Goal: Check status: Check status

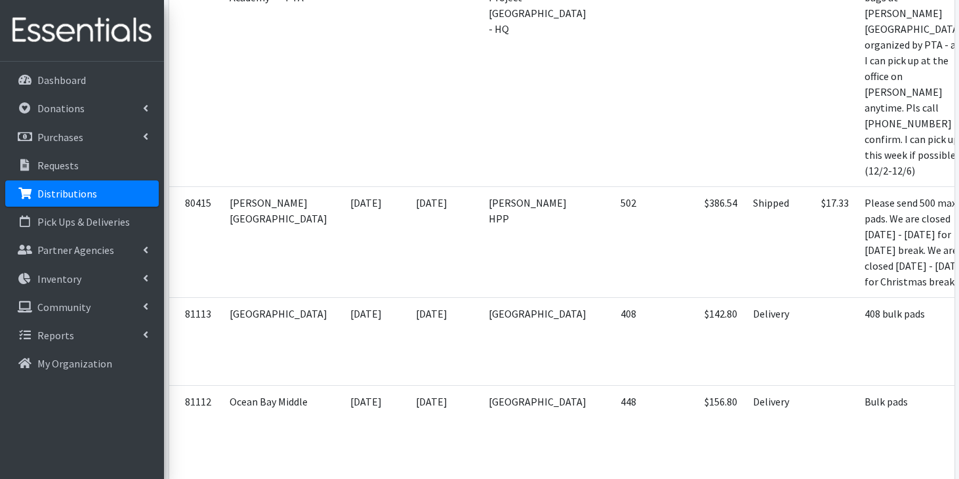
scroll to position [3008, 0]
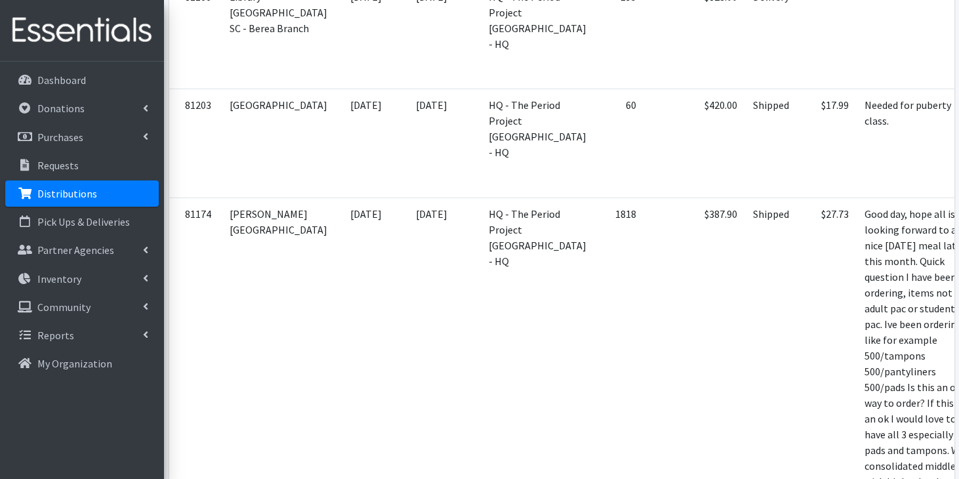
scroll to position [1131, 0]
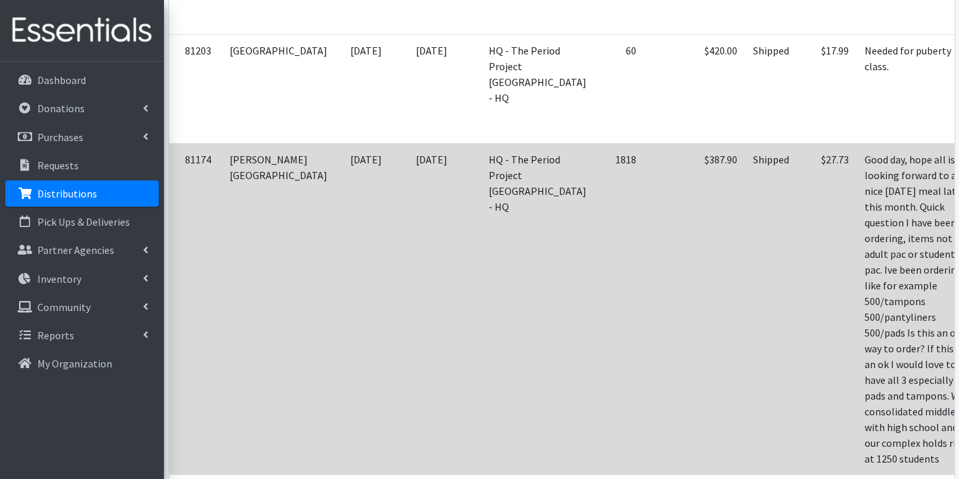
scroll to position [1188, 0]
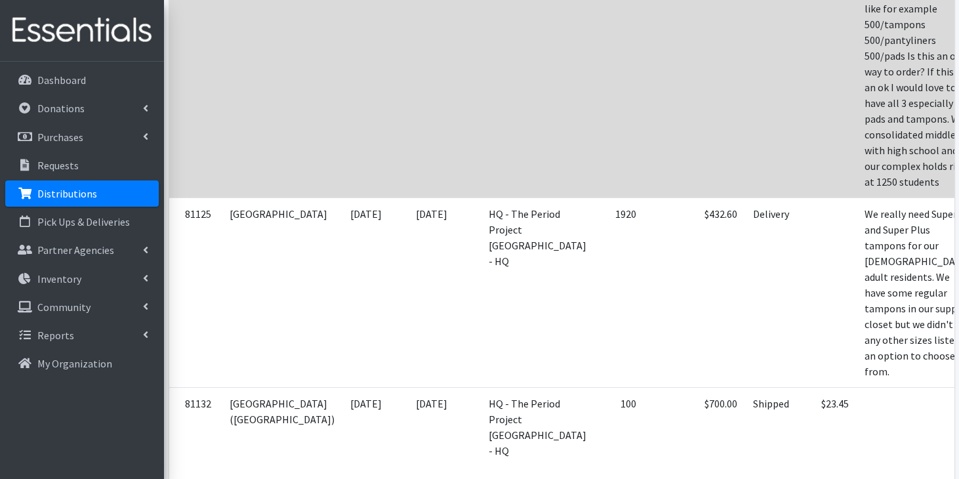
scroll to position [1464, 0]
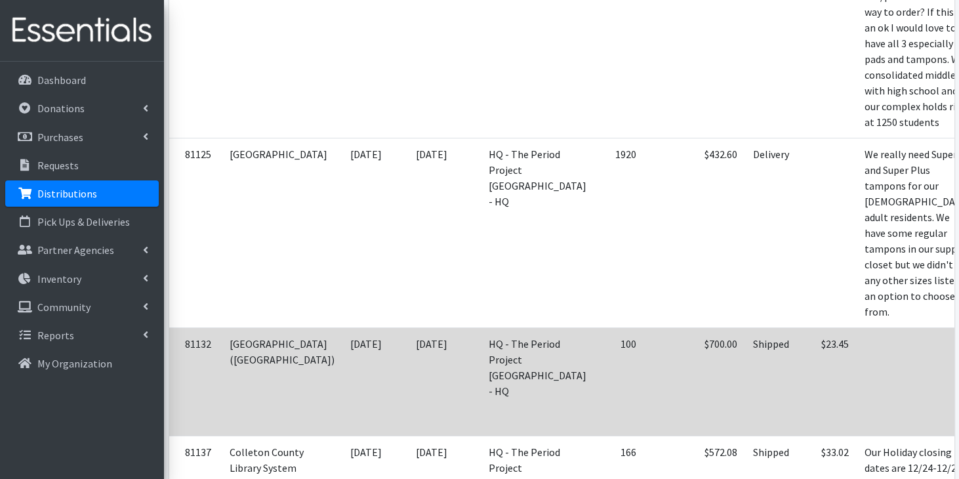
scroll to position [1525, 0]
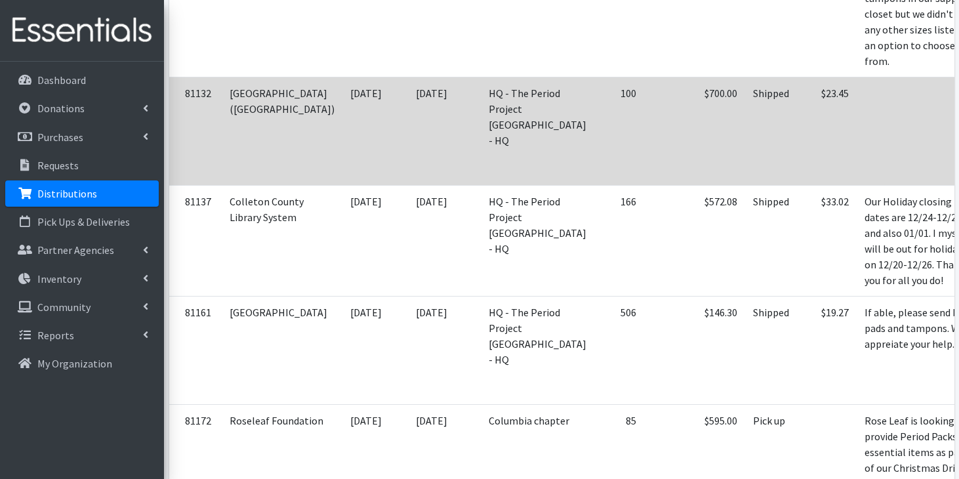
scroll to position [1800, 0]
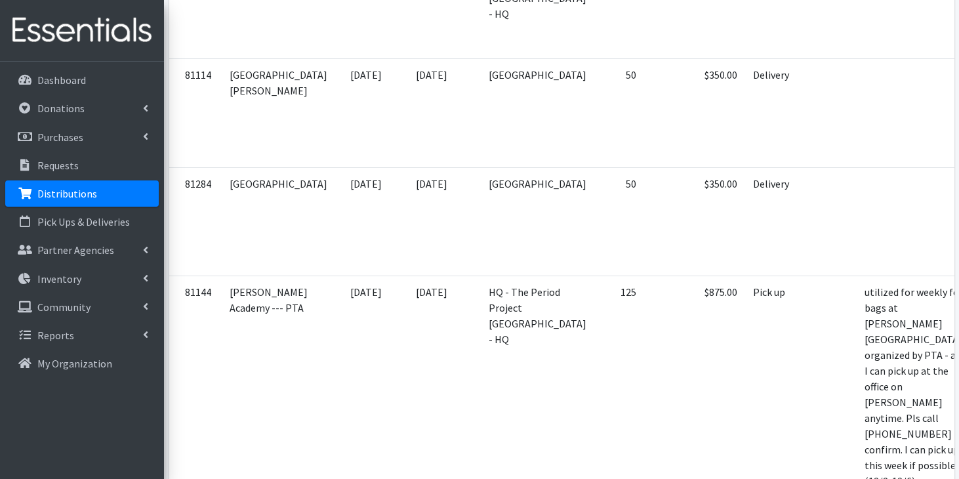
scroll to position [2699, 0]
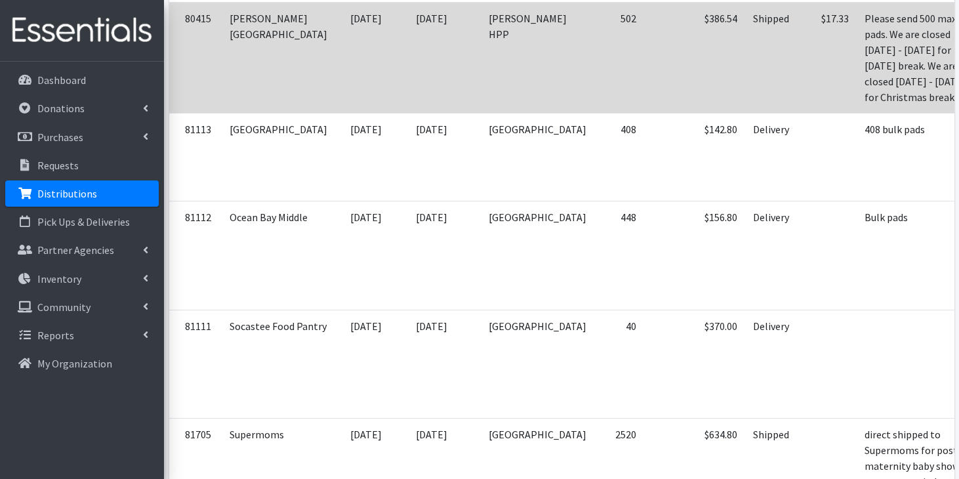
scroll to position [3203, 0]
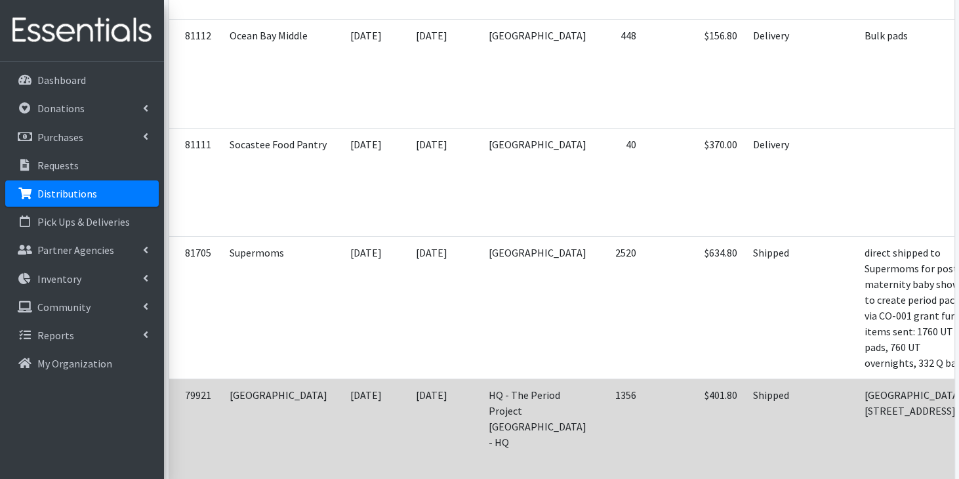
scroll to position [3389, 0]
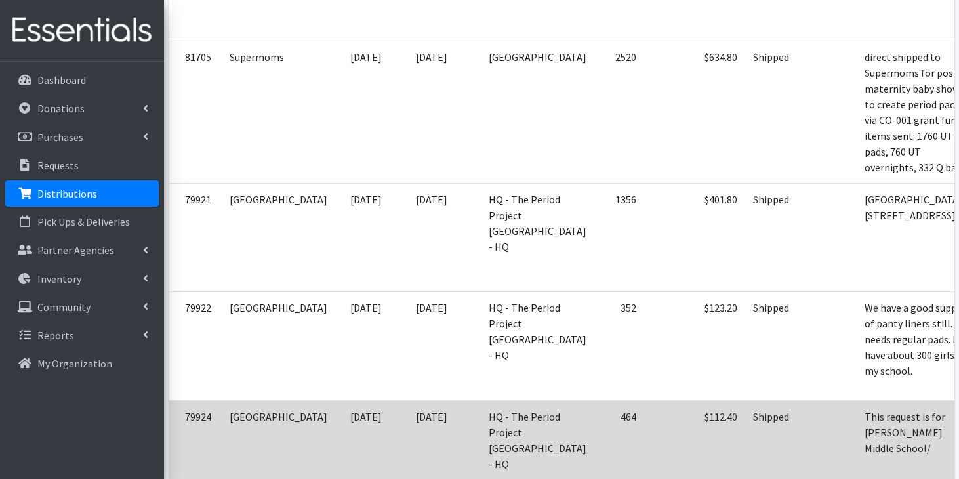
scroll to position [3578, 0]
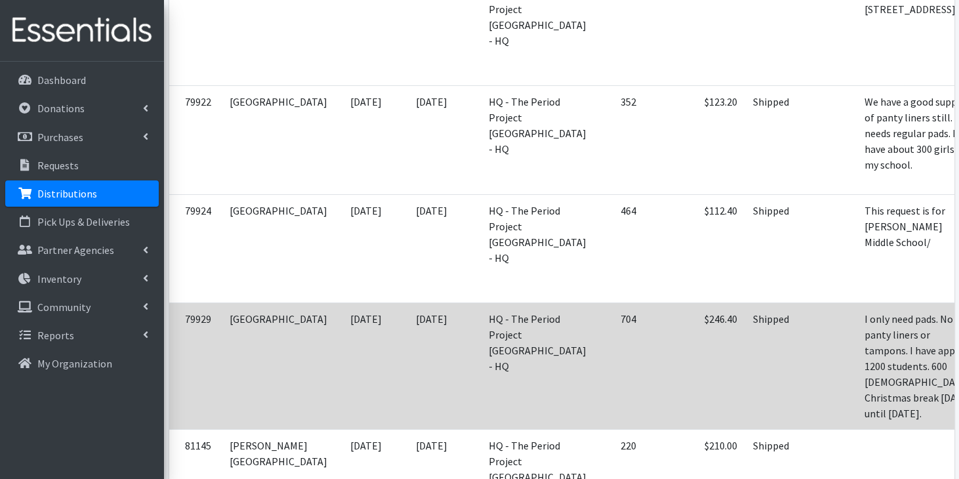
scroll to position [3790, 0]
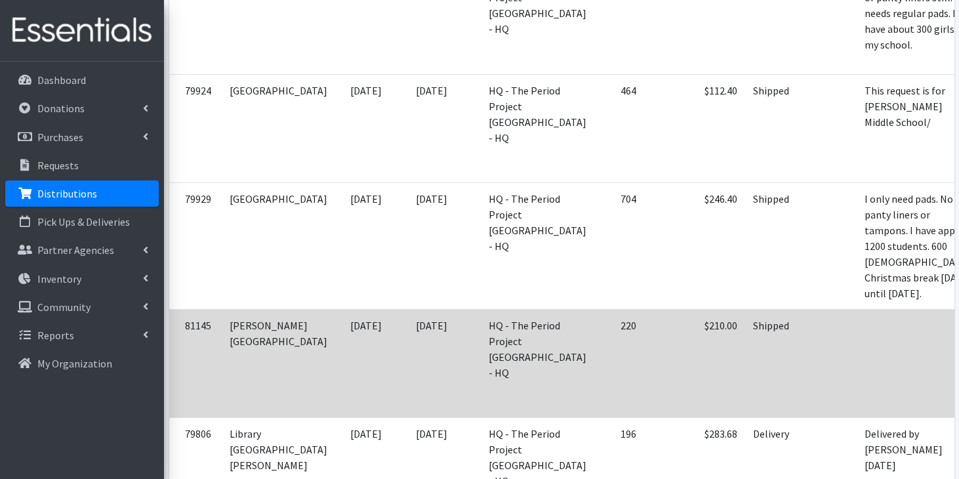
scroll to position [3898, 0]
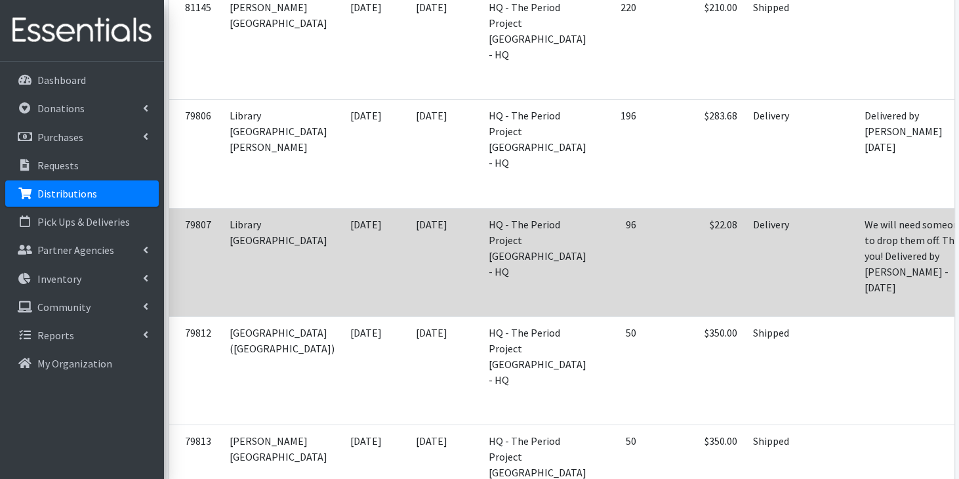
scroll to position [4215, 0]
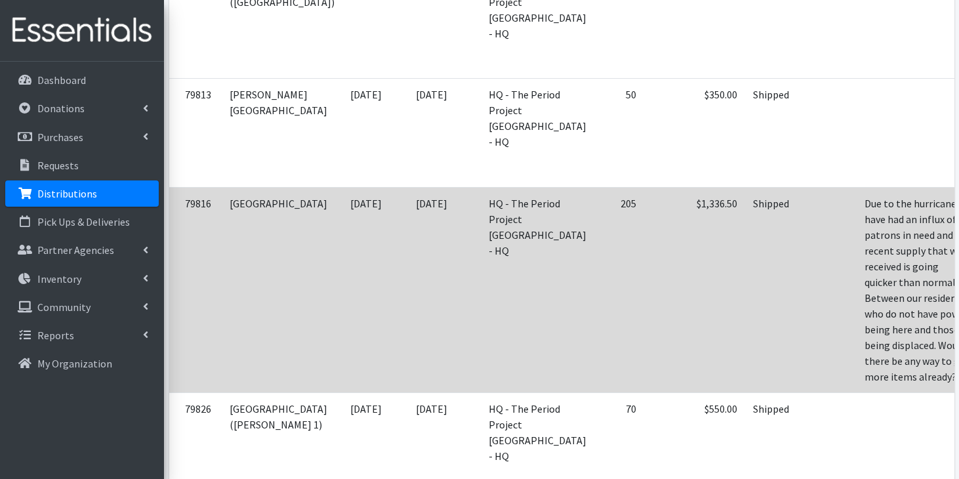
scroll to position [4561, 0]
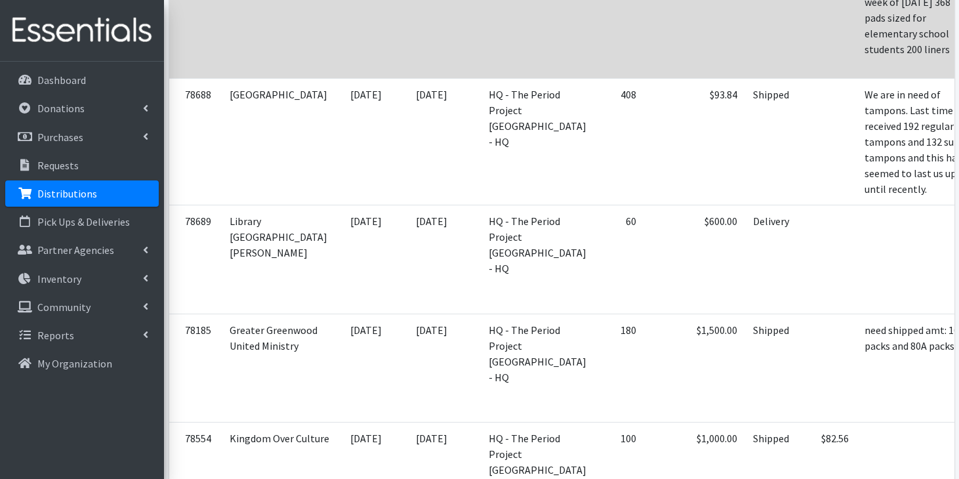
scroll to position [5933, 0]
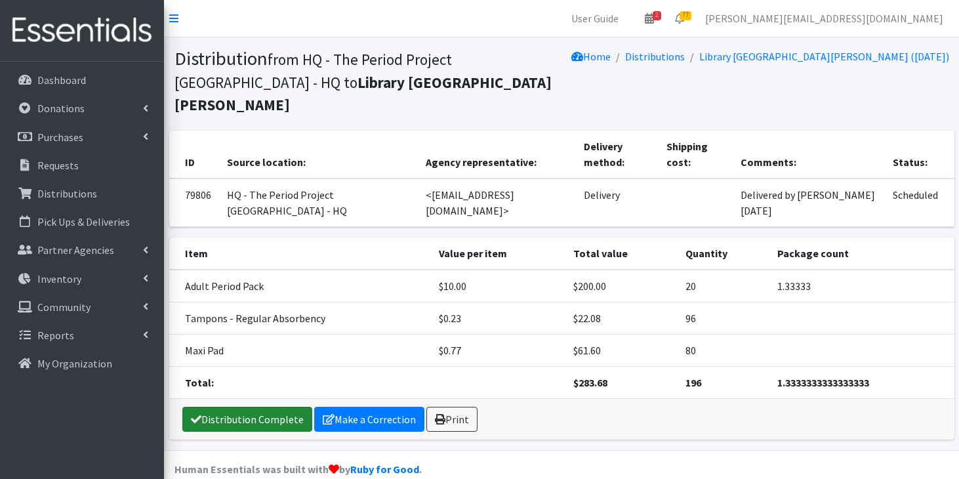
click at [194, 407] on link "Distribution Complete" at bounding box center [247, 419] width 130 height 25
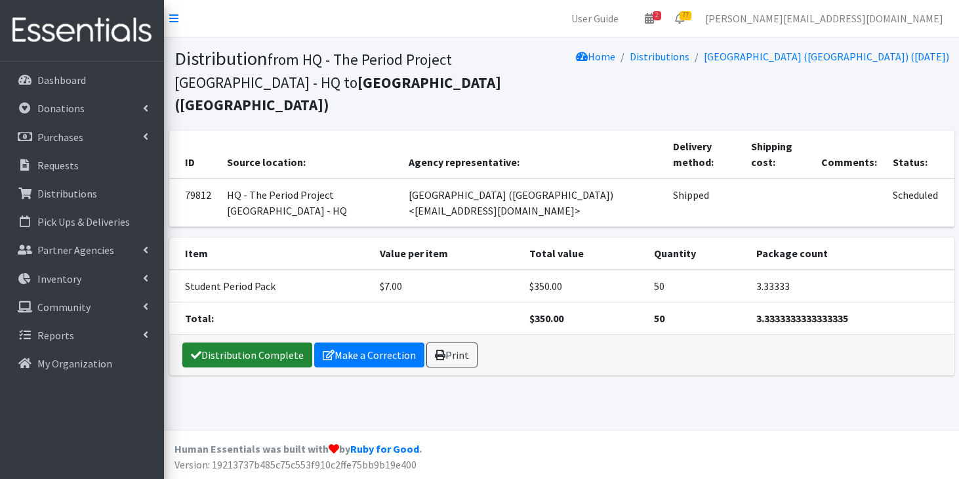
click at [258, 342] on link "Distribution Complete" at bounding box center [247, 354] width 130 height 25
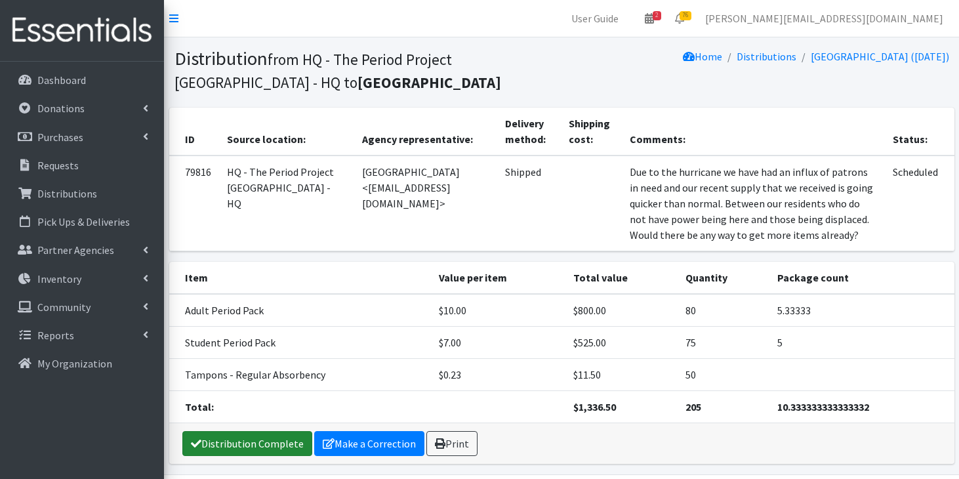
click at [222, 443] on link "Distribution Complete" at bounding box center [247, 443] width 130 height 25
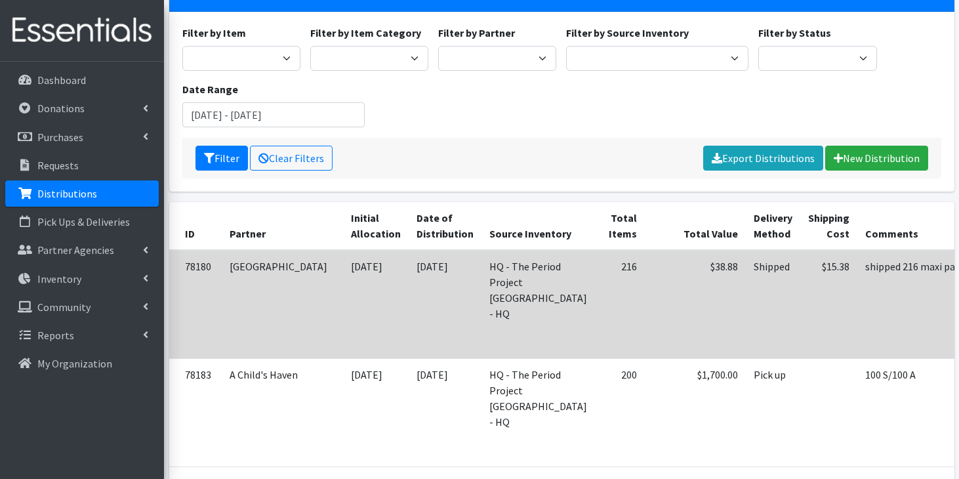
scroll to position [112, 0]
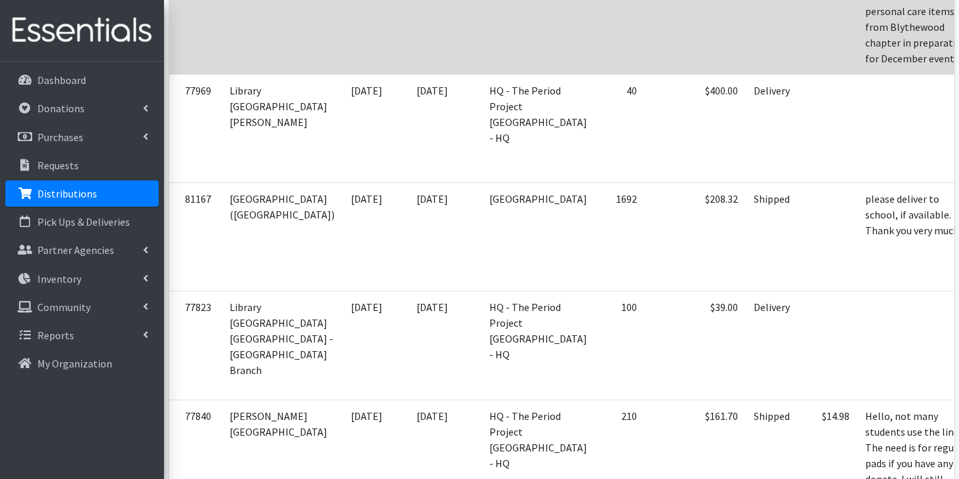
scroll to position [729, 0]
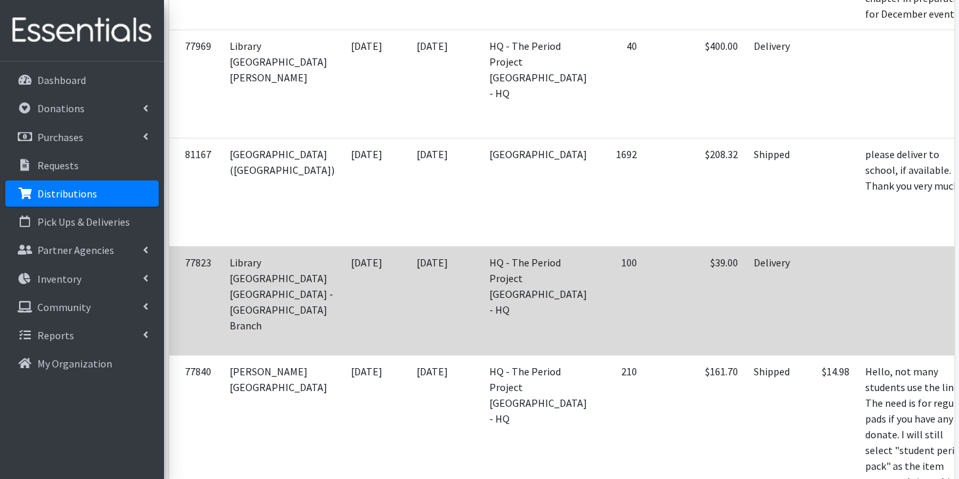
scroll to position [786, 0]
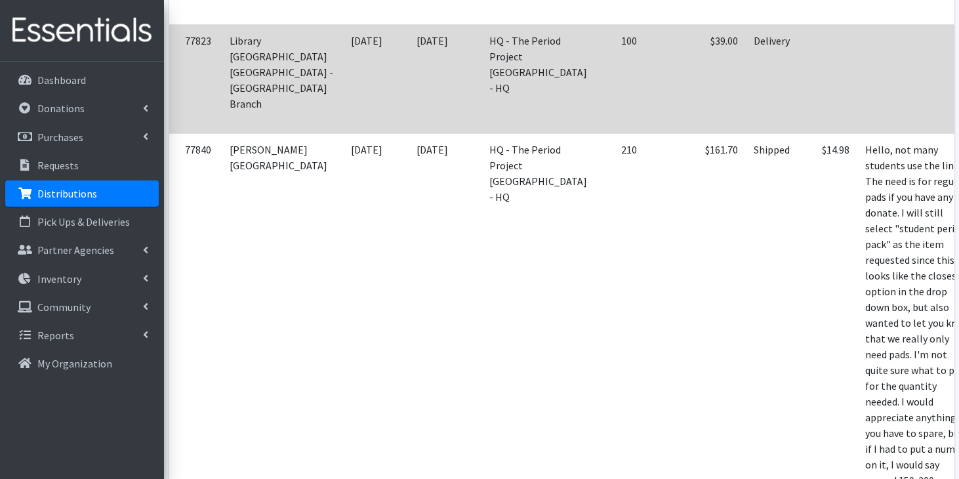
scroll to position [999, 0]
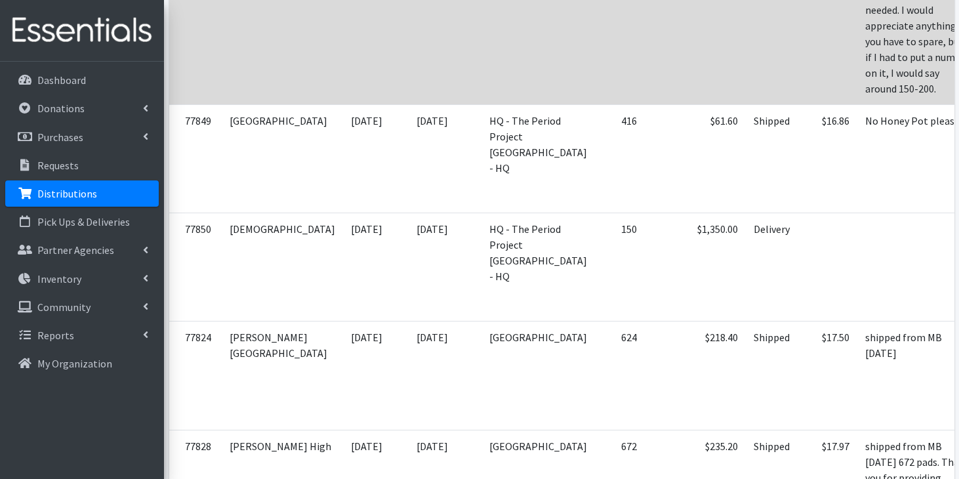
scroll to position [1456, 0]
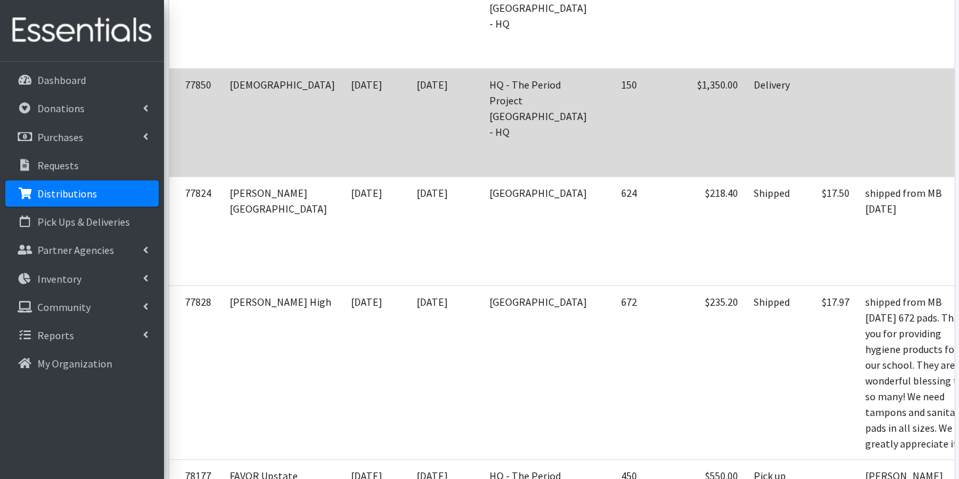
scroll to position [1531, 0]
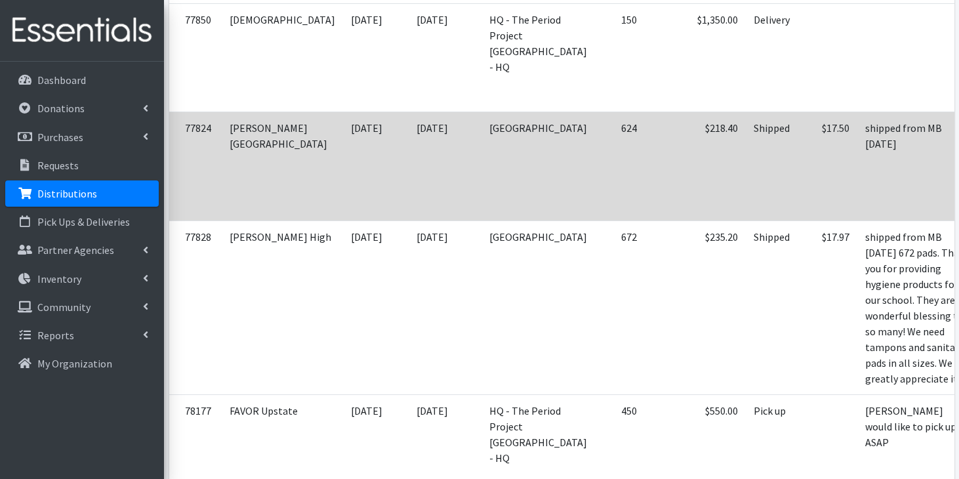
scroll to position [1598, 0]
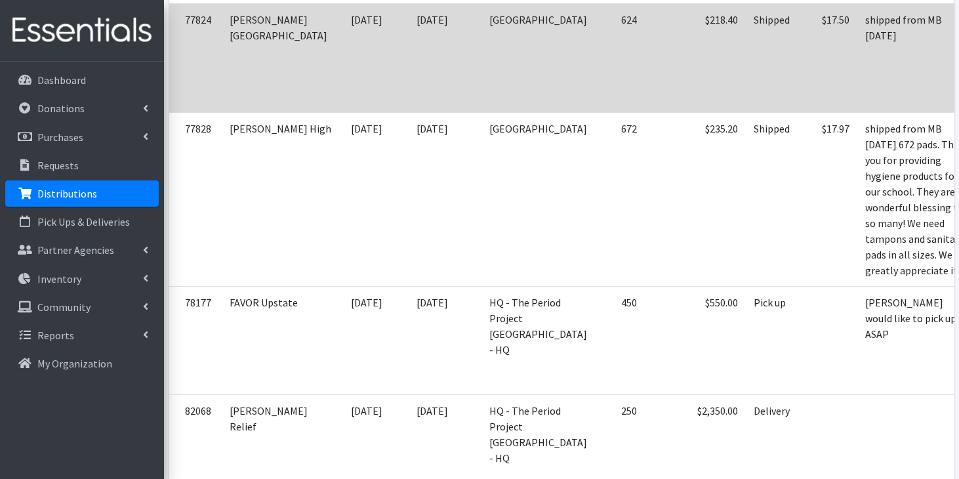
scroll to position [1703, 0]
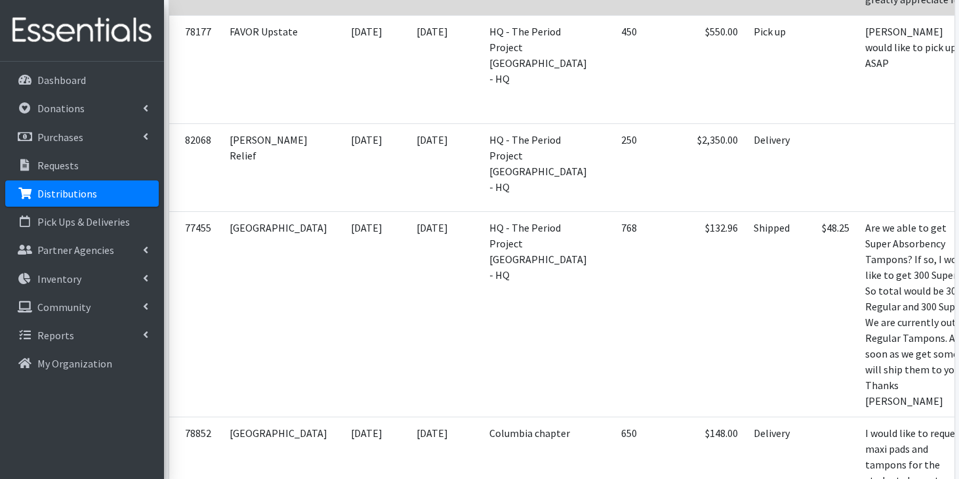
scroll to position [1993, 0]
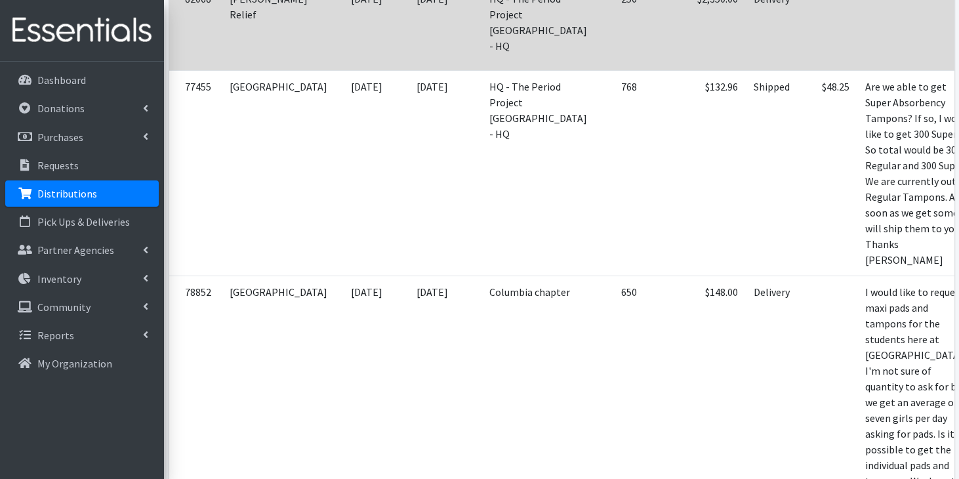
scroll to position [2118, 0]
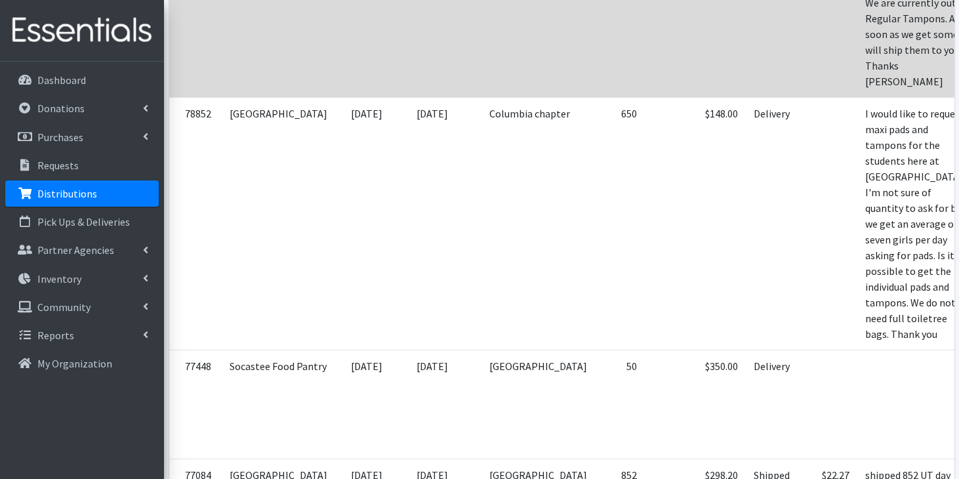
scroll to position [2296, 0]
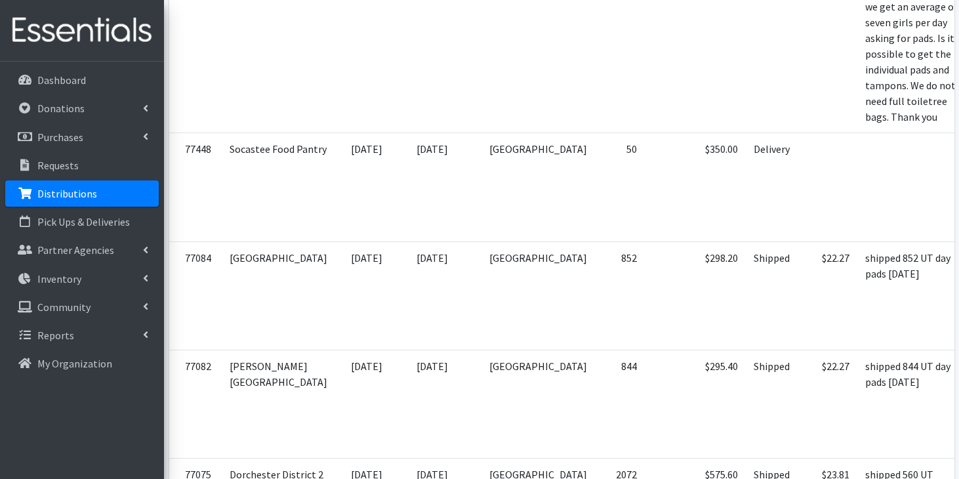
scroll to position [2521, 0]
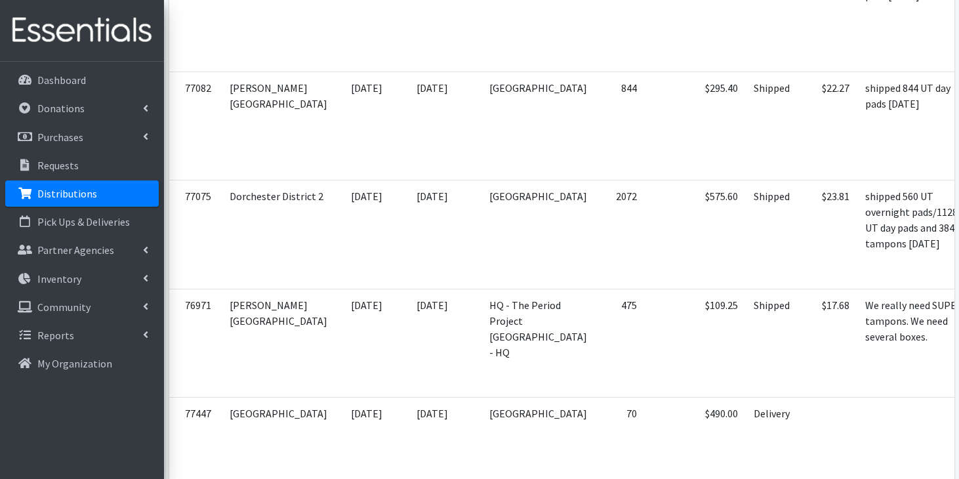
scroll to position [2832, 0]
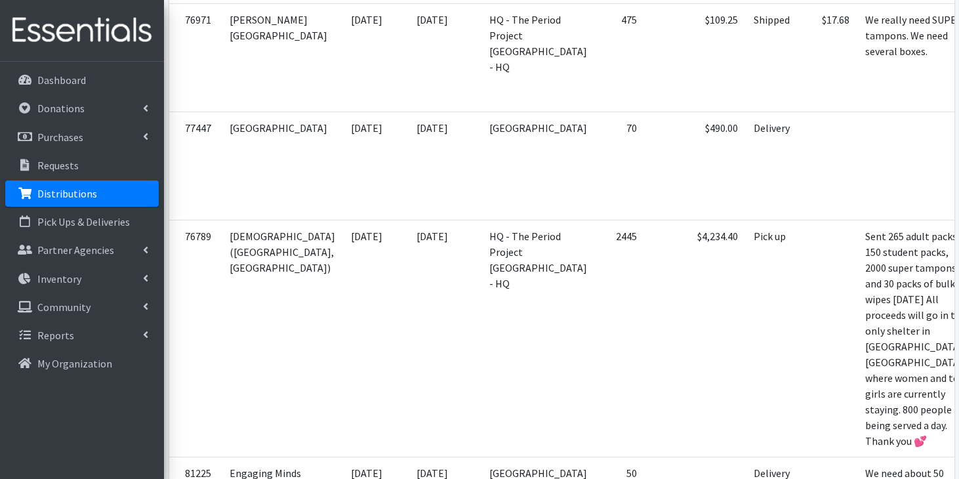
scroll to position [3075, 0]
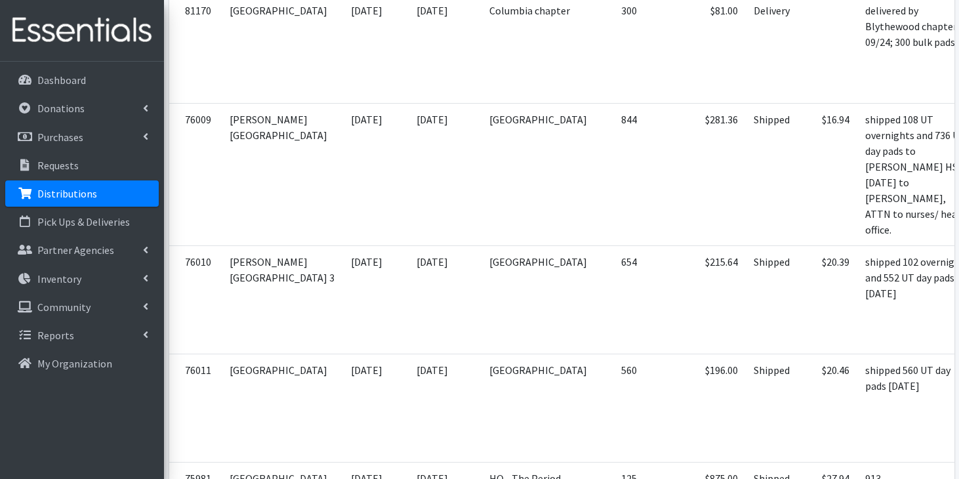
scroll to position [3974, 0]
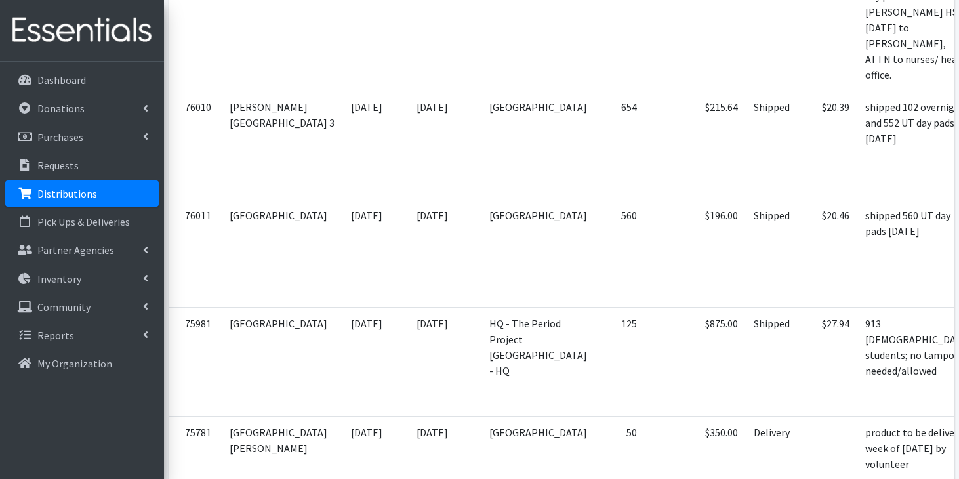
scroll to position [4177, 0]
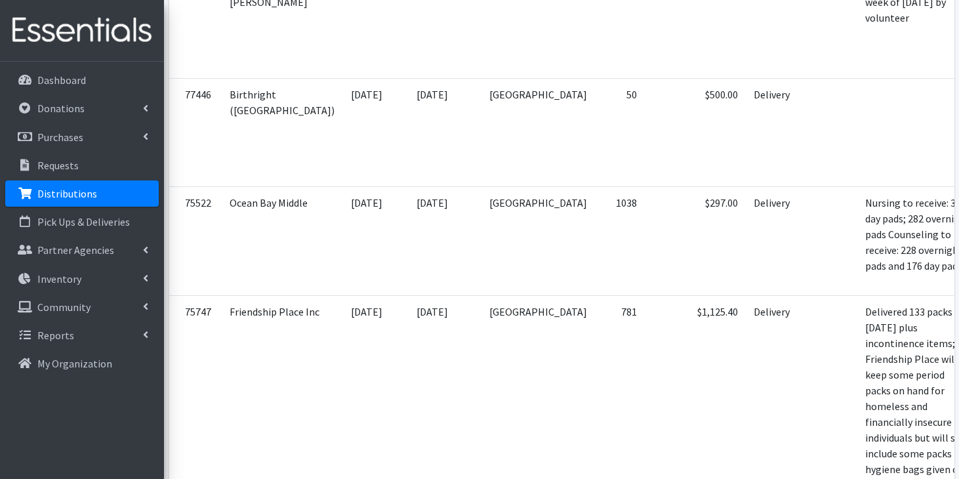
scroll to position [4586, 0]
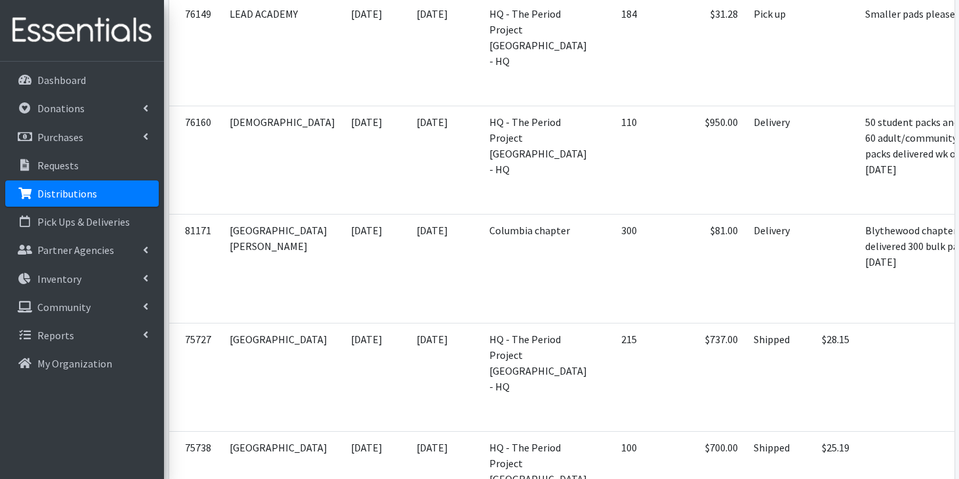
scroll to position [5078, 0]
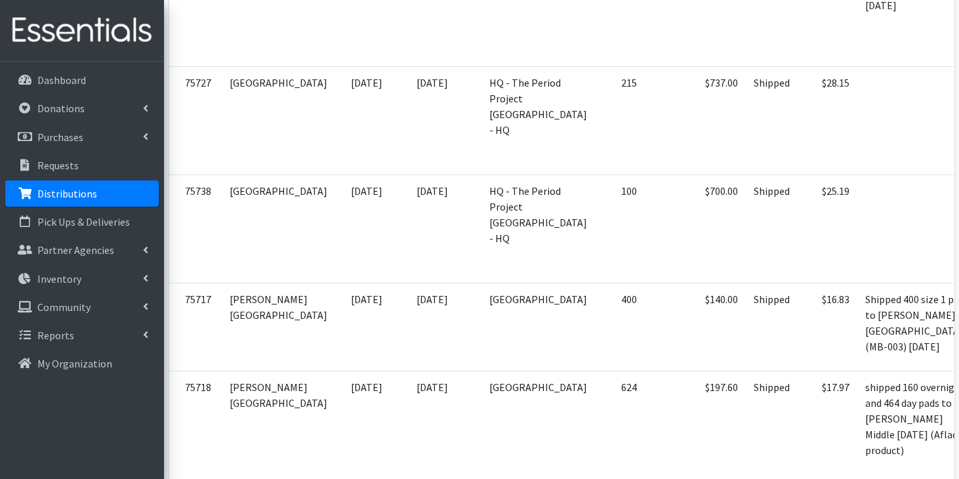
scroll to position [5412, 0]
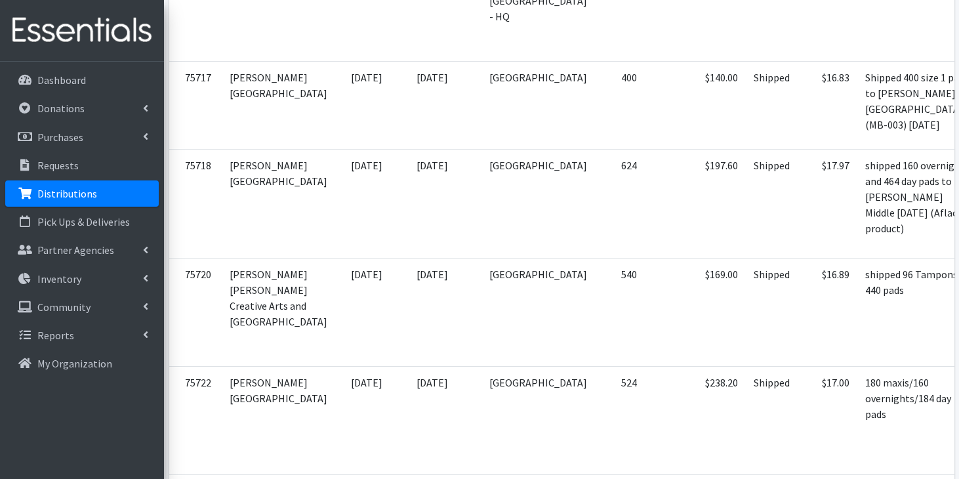
scroll to position [5565, 0]
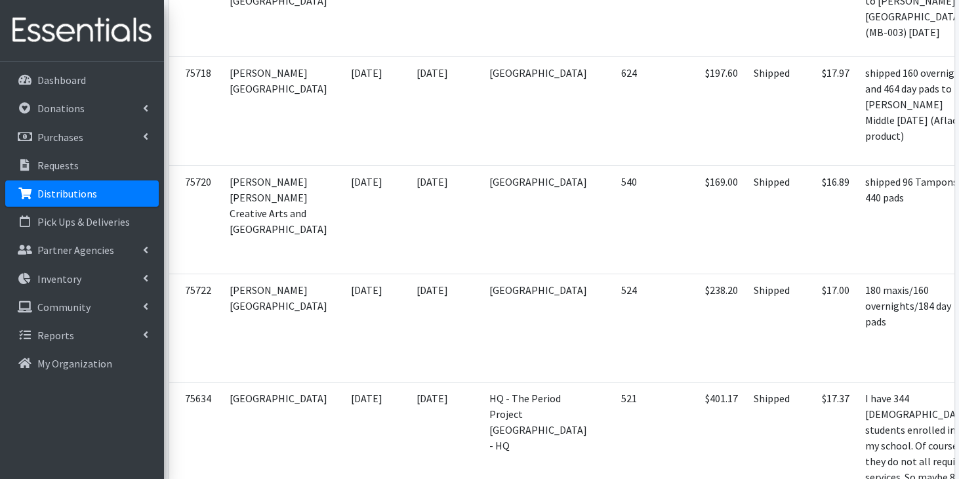
scroll to position [5694, 0]
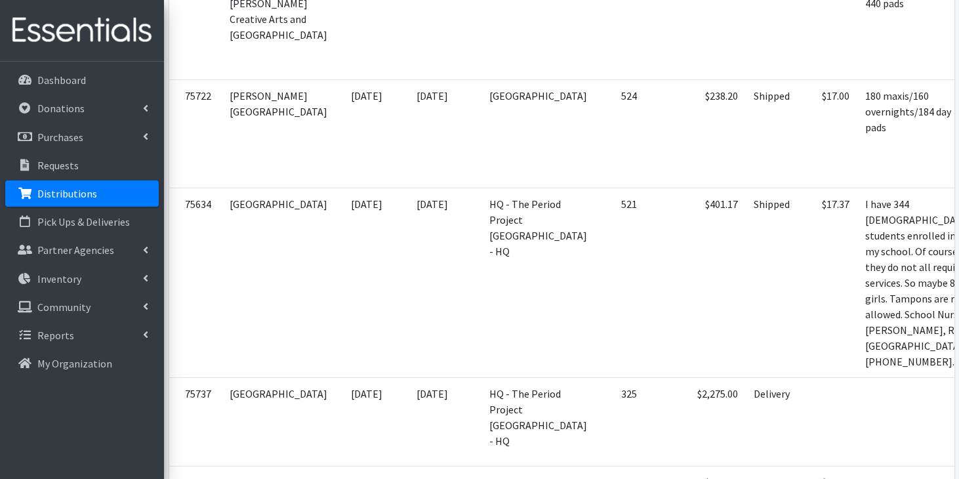
scroll to position [5843, 0]
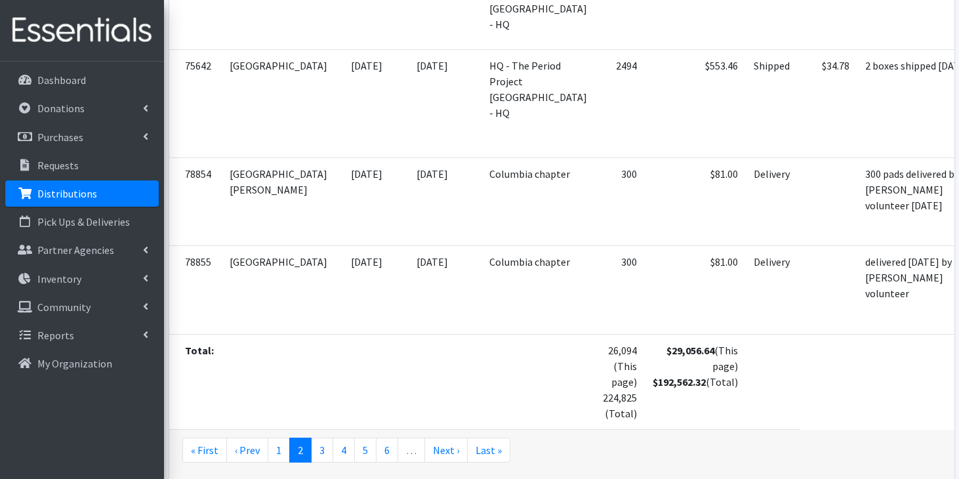
scroll to position [6275, 0]
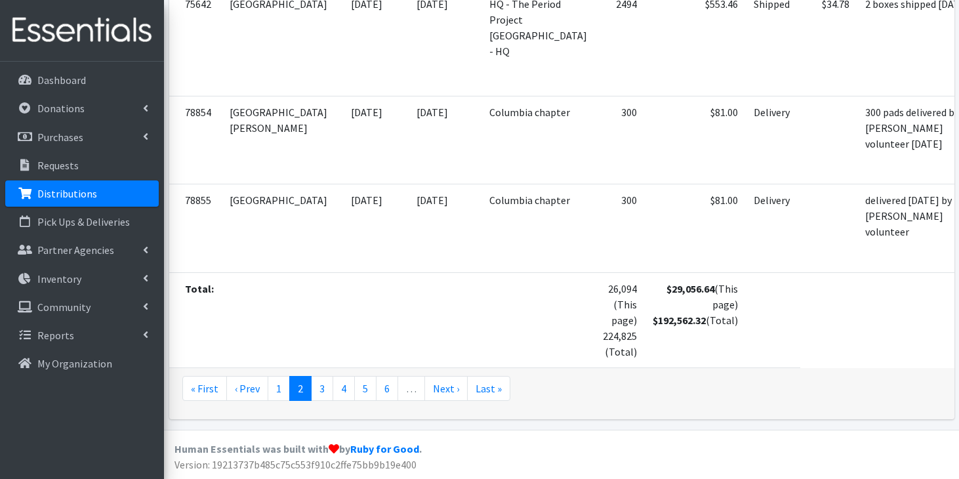
scroll to position [6563, 0]
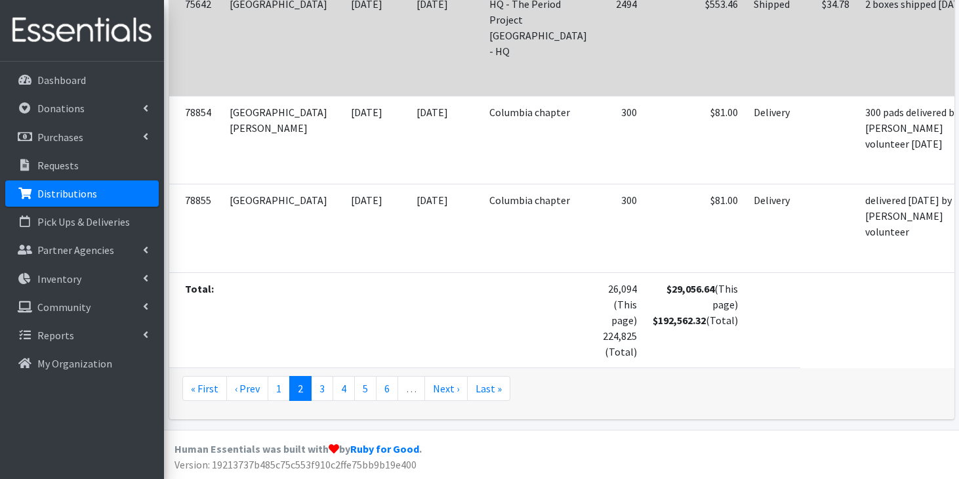
scroll to position [6691, 0]
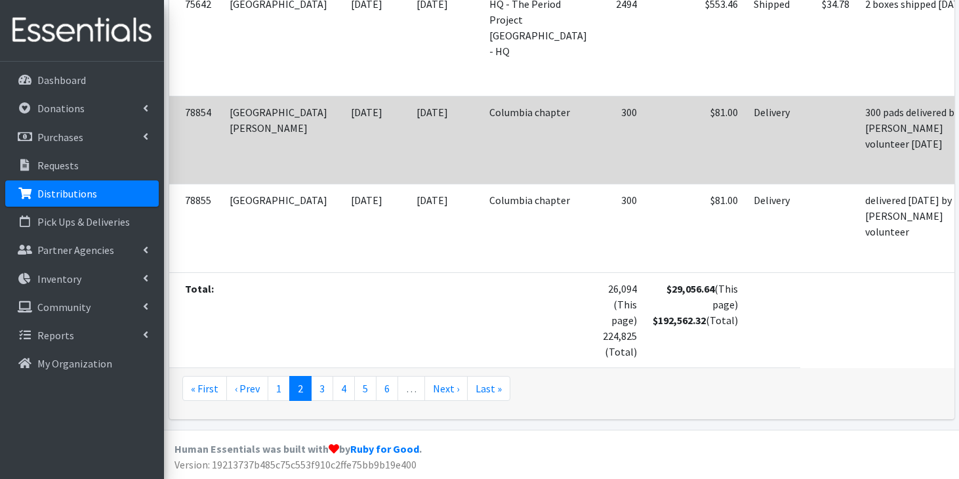
scroll to position [6752, 0]
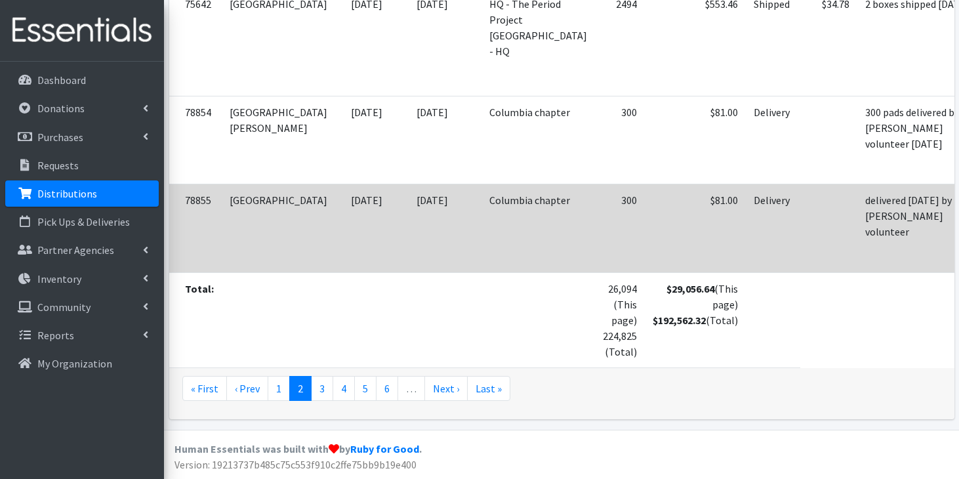
scroll to position [6902, 0]
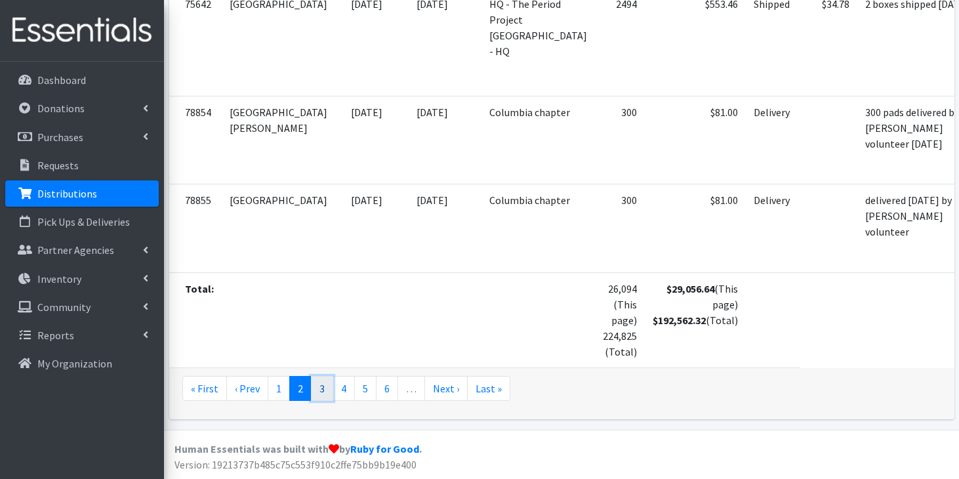
click at [323, 393] on link "3" at bounding box center [322, 388] width 22 height 25
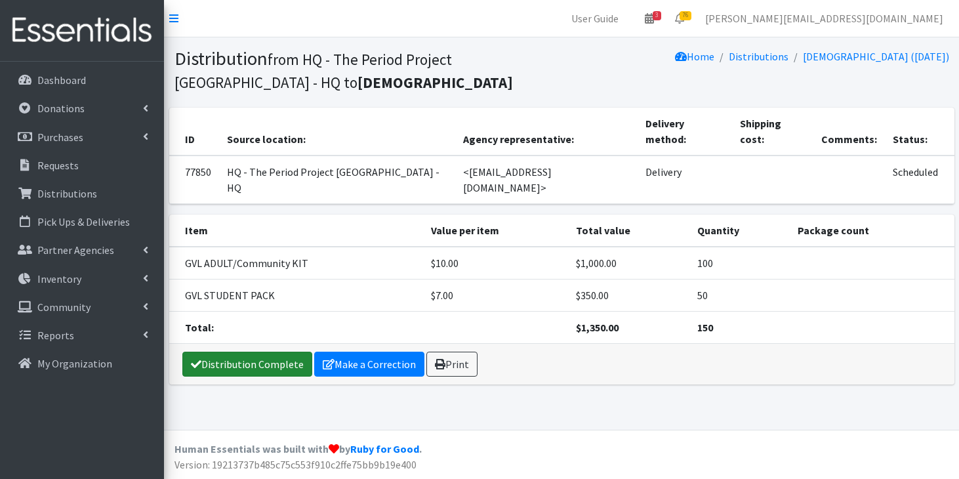
click at [261, 352] on link "Distribution Complete" at bounding box center [247, 364] width 130 height 25
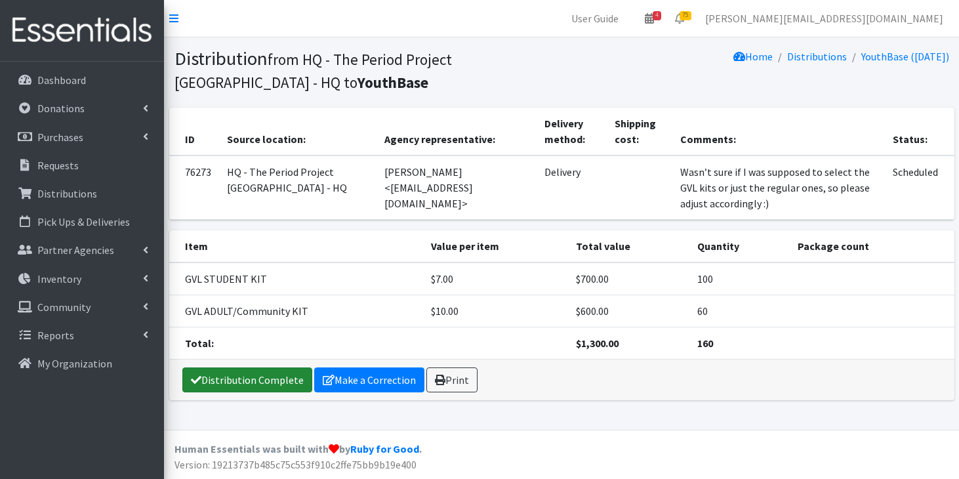
click at [215, 376] on link "Distribution Complete" at bounding box center [247, 379] width 130 height 25
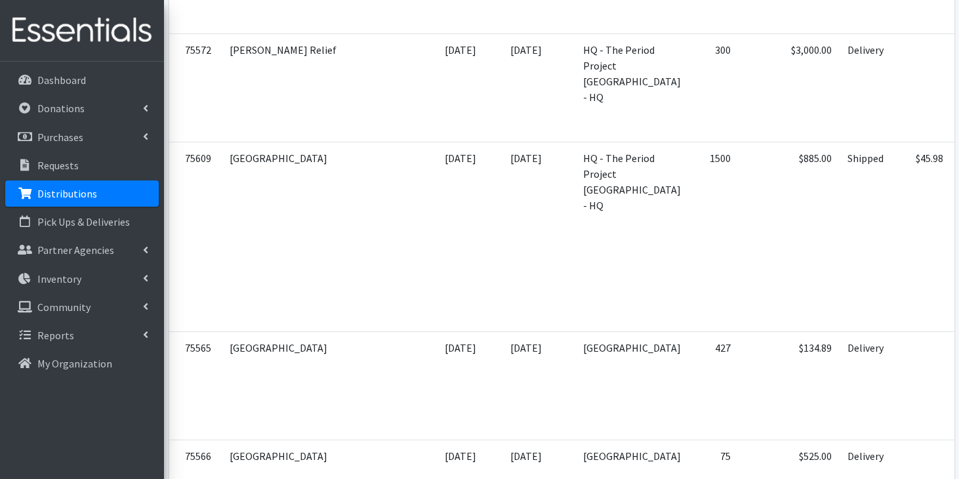
scroll to position [623, 0]
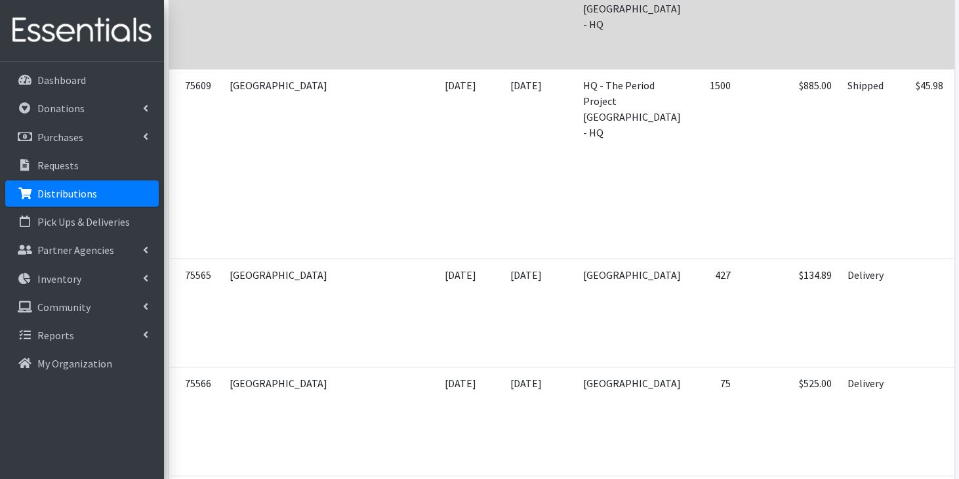
scroll to position [694, 0]
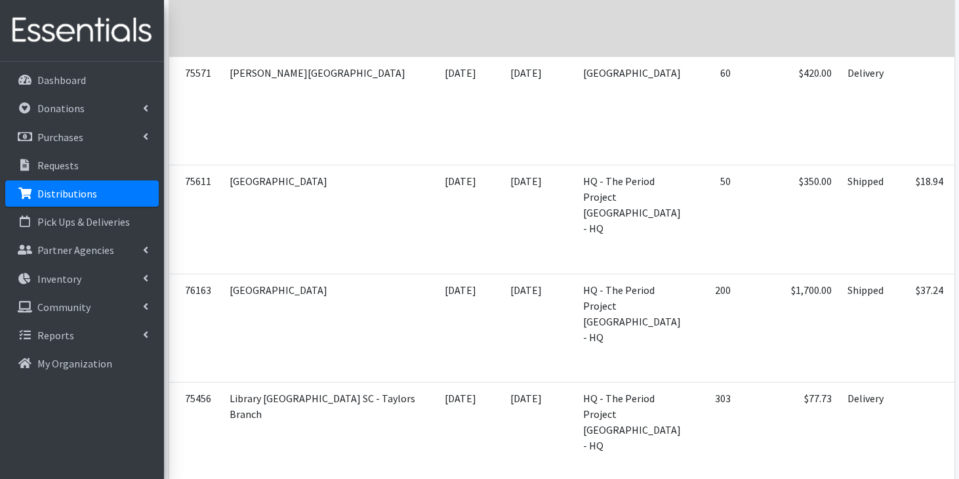
scroll to position [1234, 0]
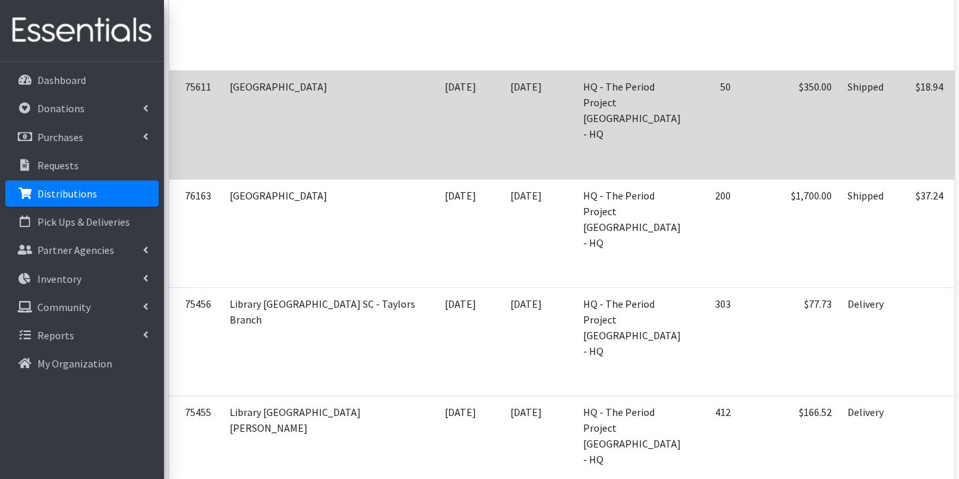
scroll to position [1390, 0]
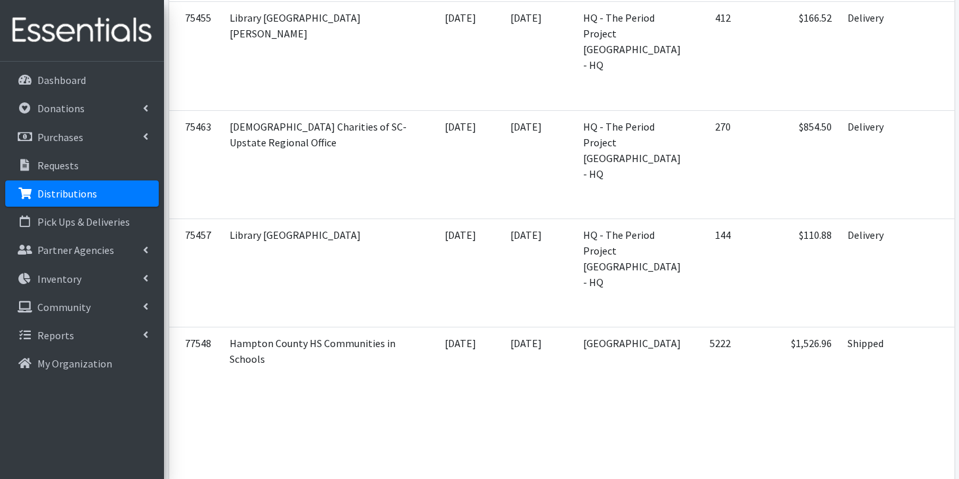
scroll to position [1719, 0]
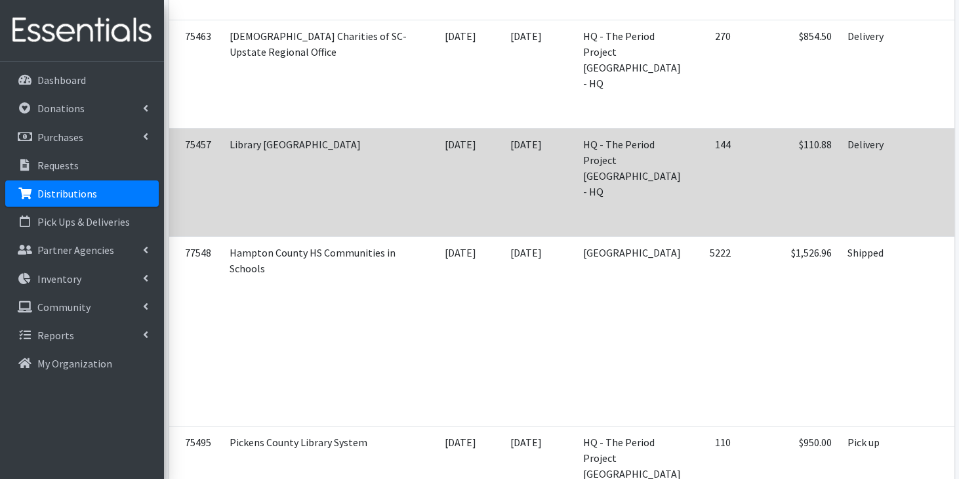
scroll to position [1805, 0]
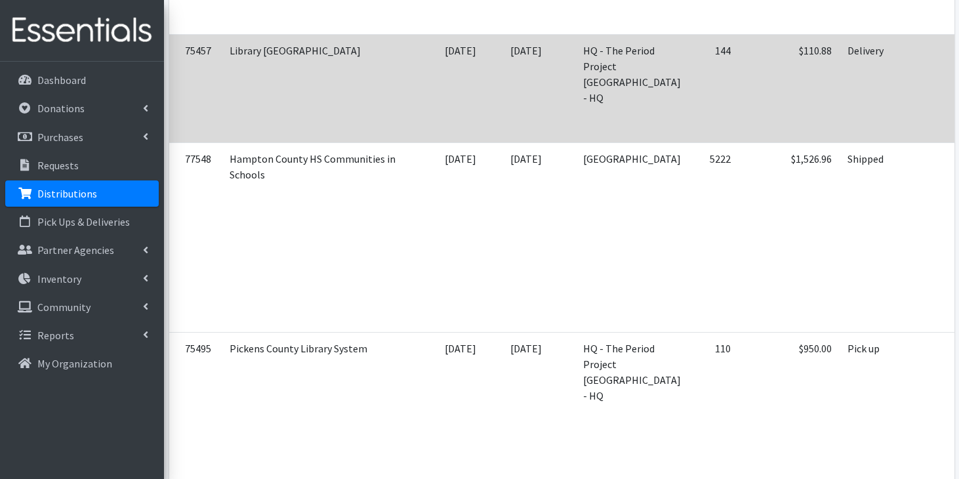
scroll to position [1895, 0]
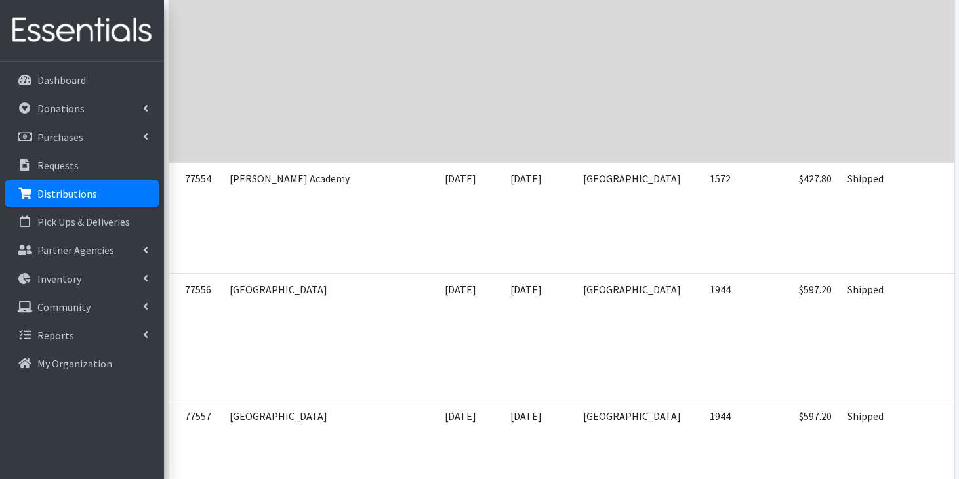
scroll to position [2319, 0]
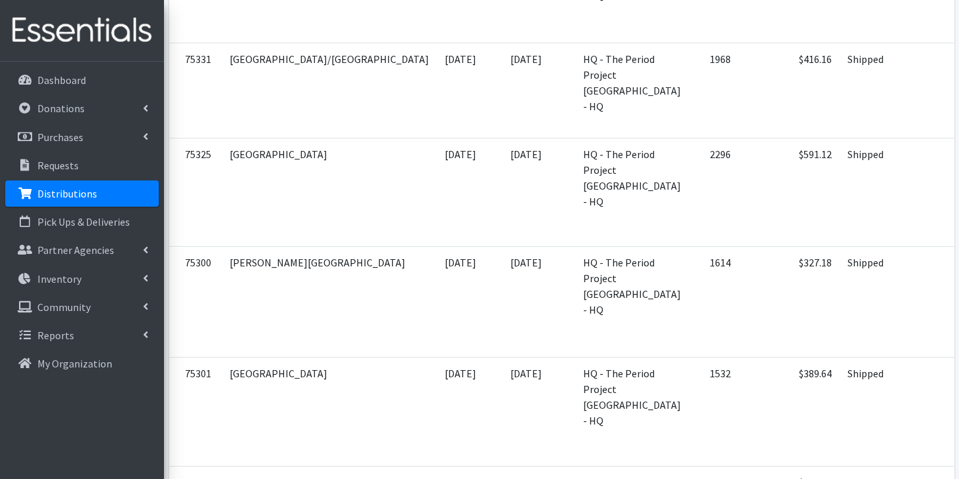
scroll to position [3368, 0]
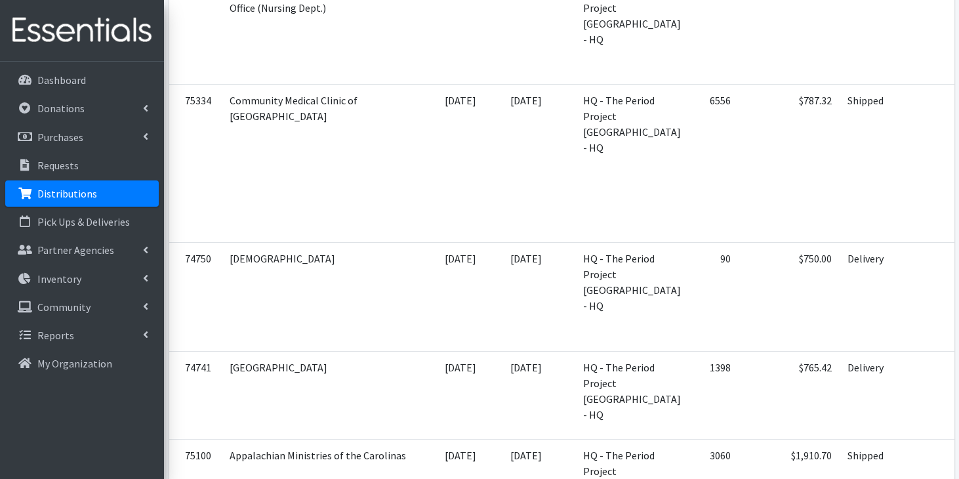
scroll to position [4093, 0]
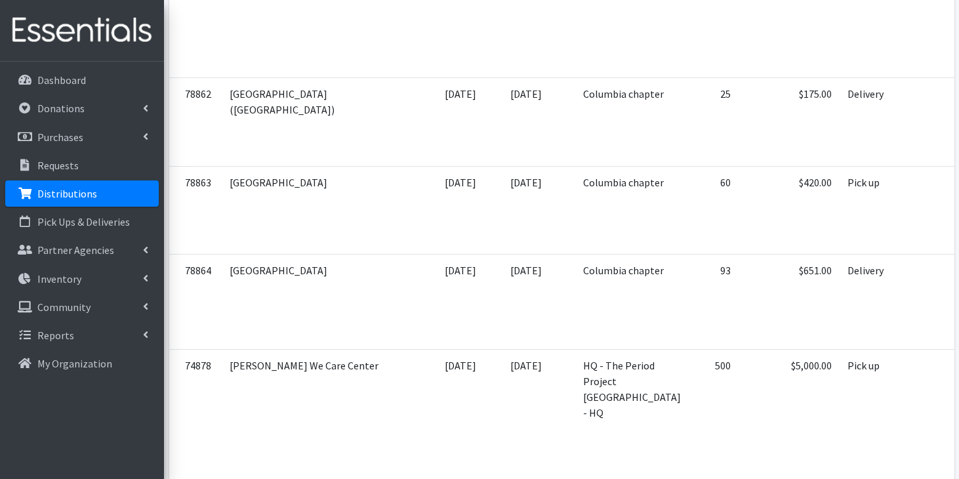
scroll to position [5016, 0]
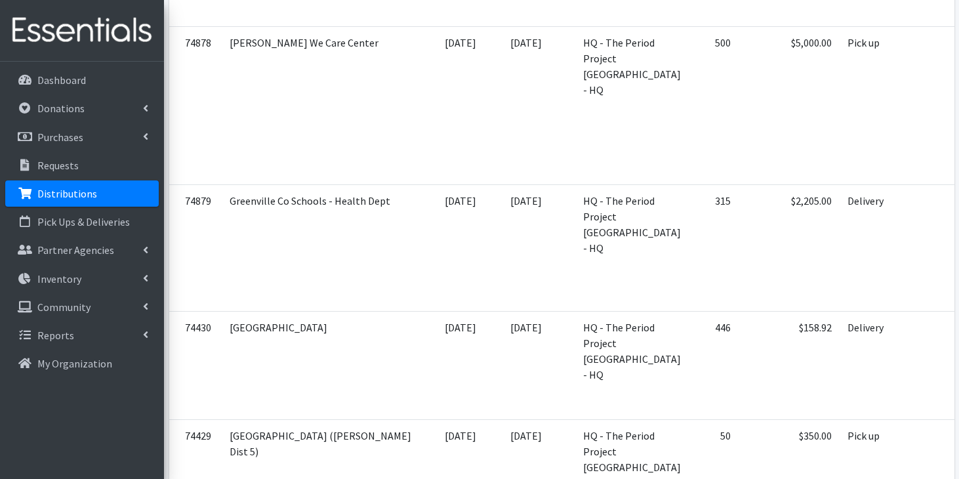
scroll to position [5337, 0]
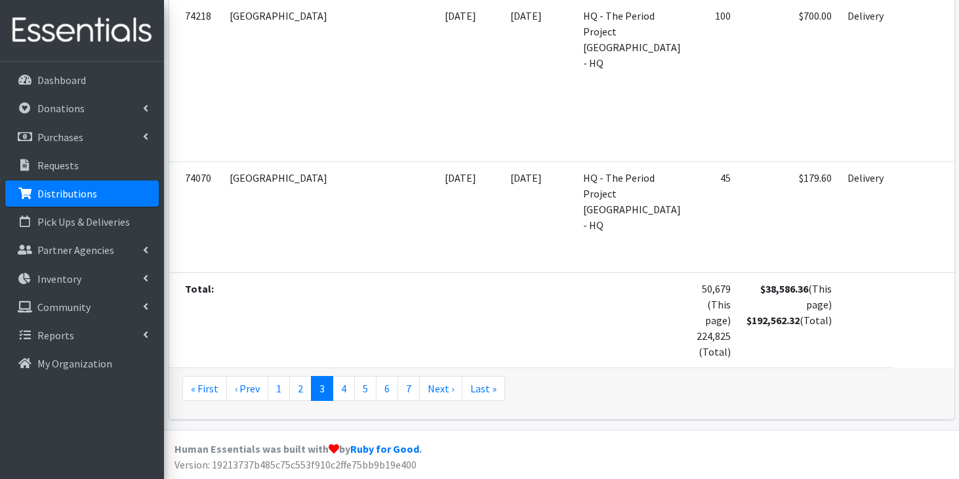
scroll to position [6660, 0]
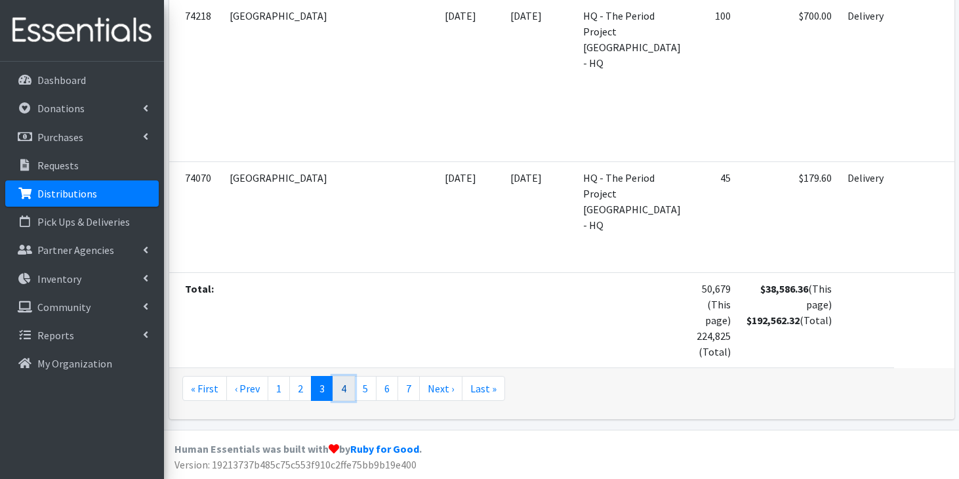
click at [340, 388] on link "4" at bounding box center [344, 388] width 22 height 25
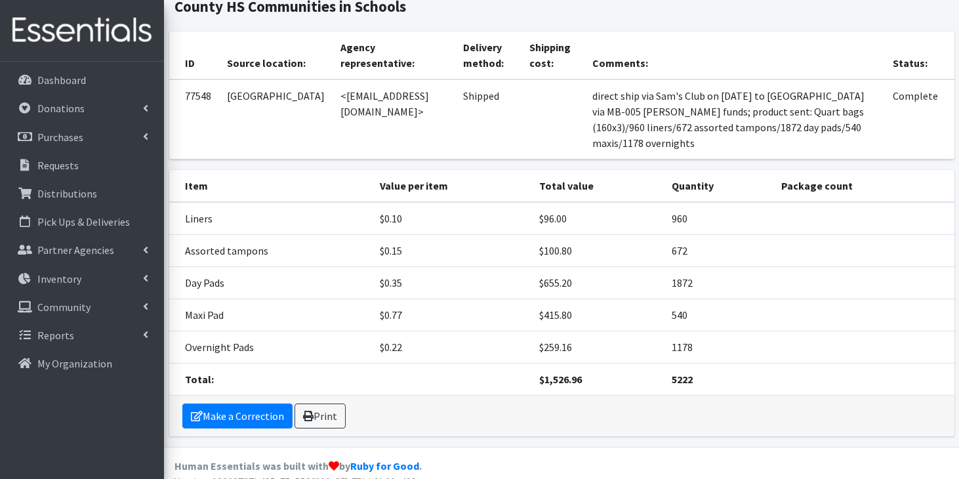
scroll to position [77, 0]
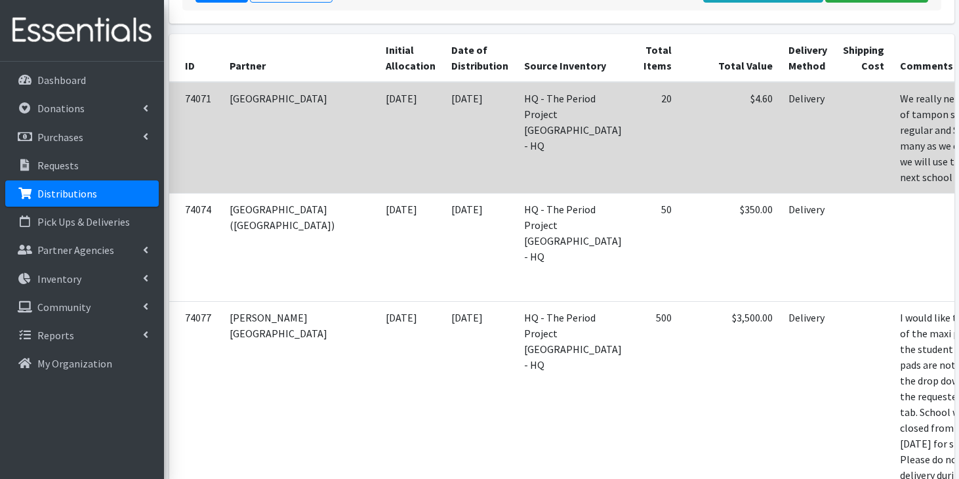
scroll to position [272, 0]
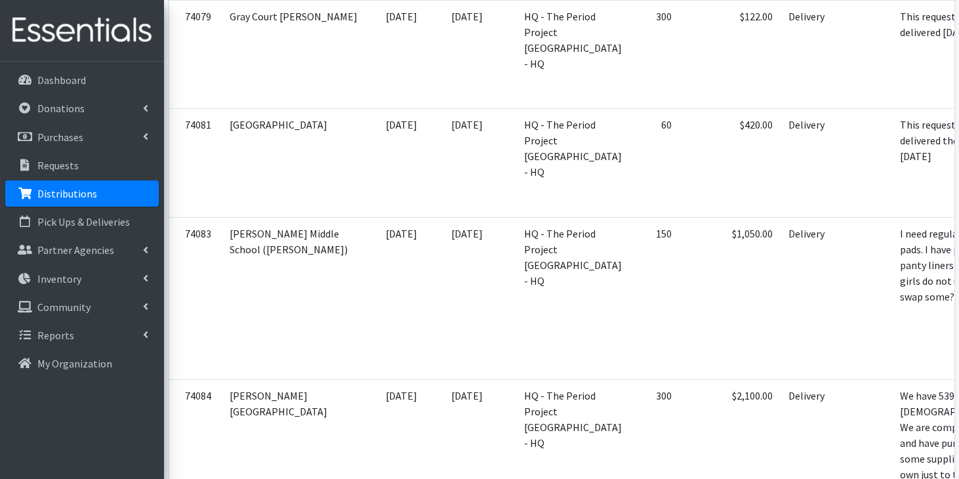
scroll to position [781, 0]
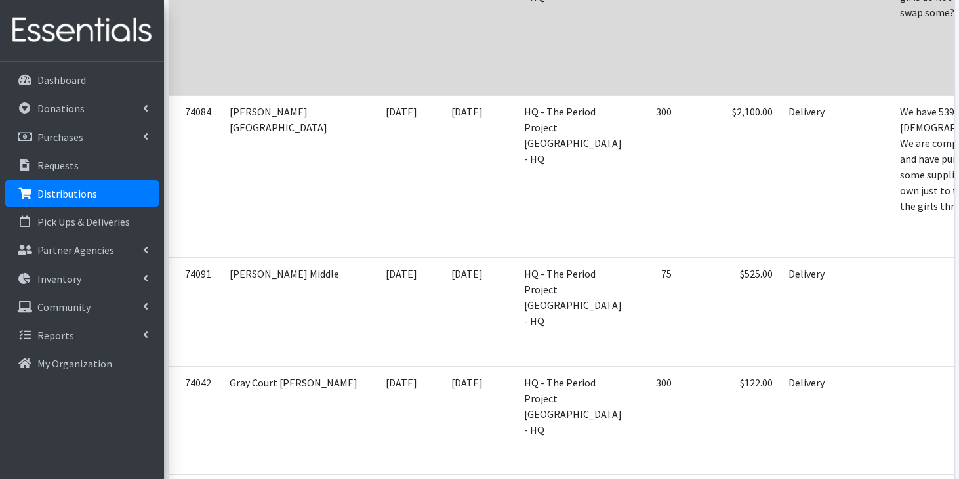
scroll to position [1081, 0]
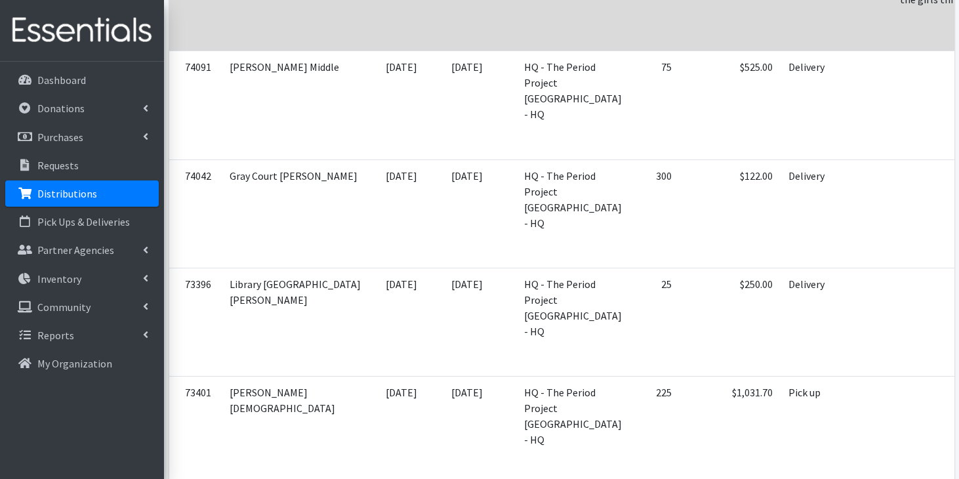
scroll to position [1272, 0]
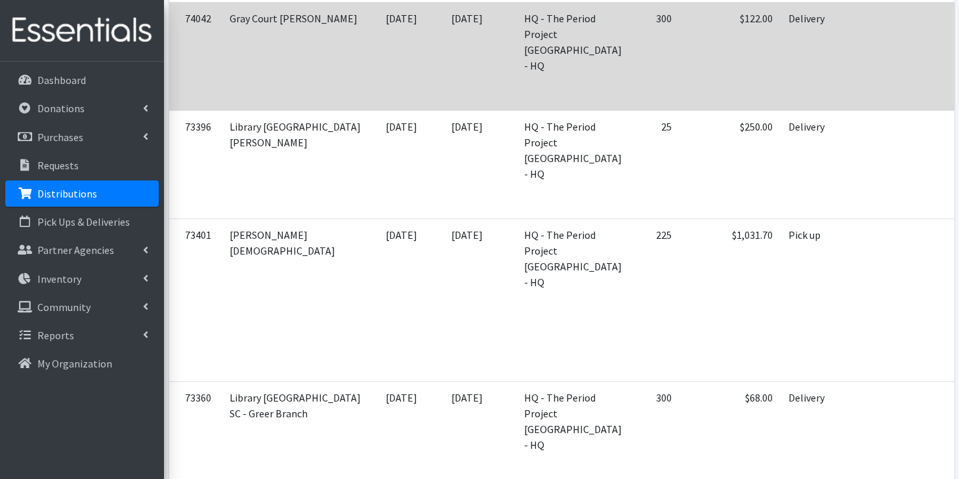
scroll to position [1501, 0]
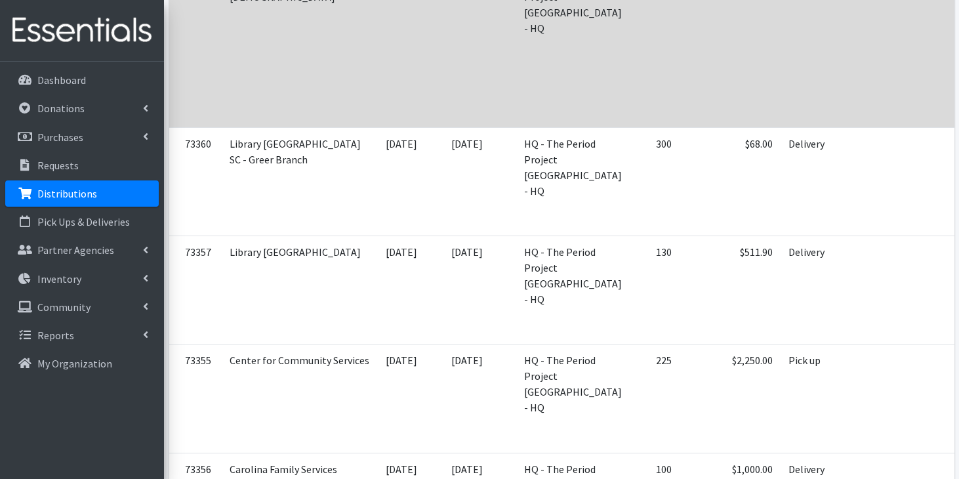
scroll to position [1684, 0]
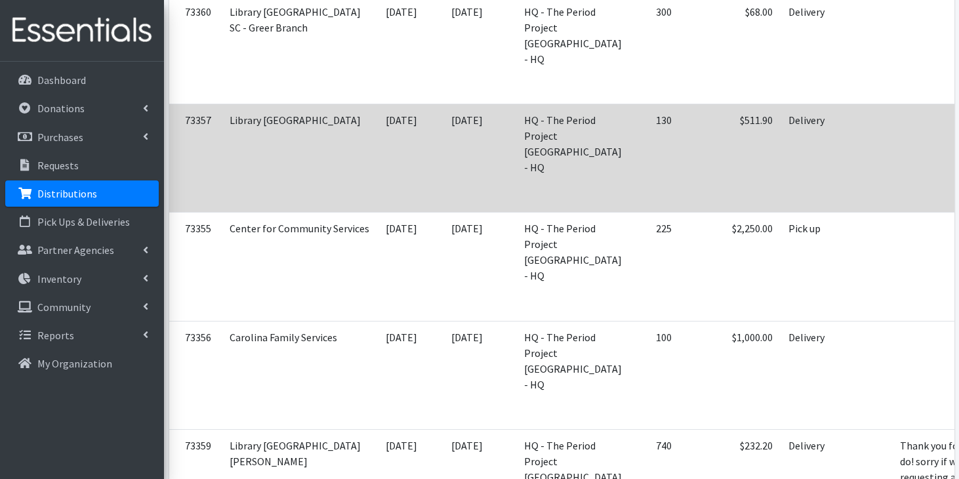
scroll to position [1818, 0]
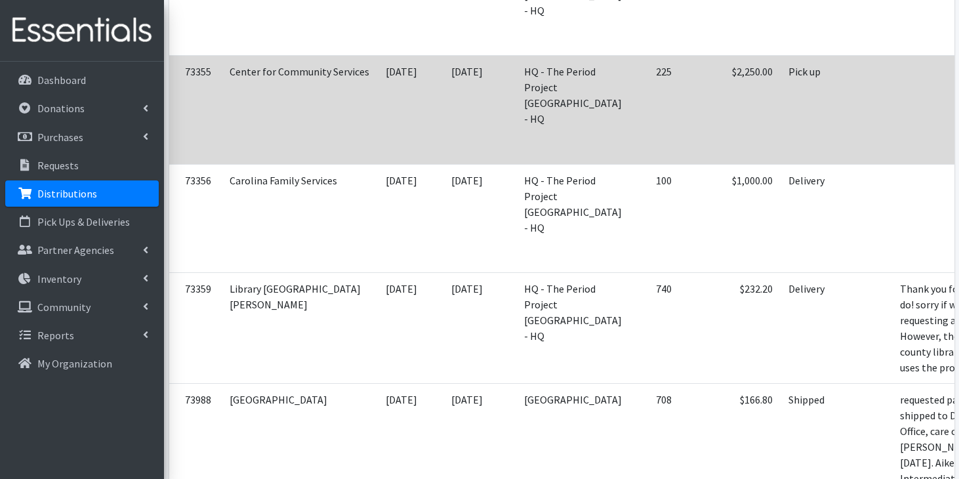
scroll to position [1970, 0]
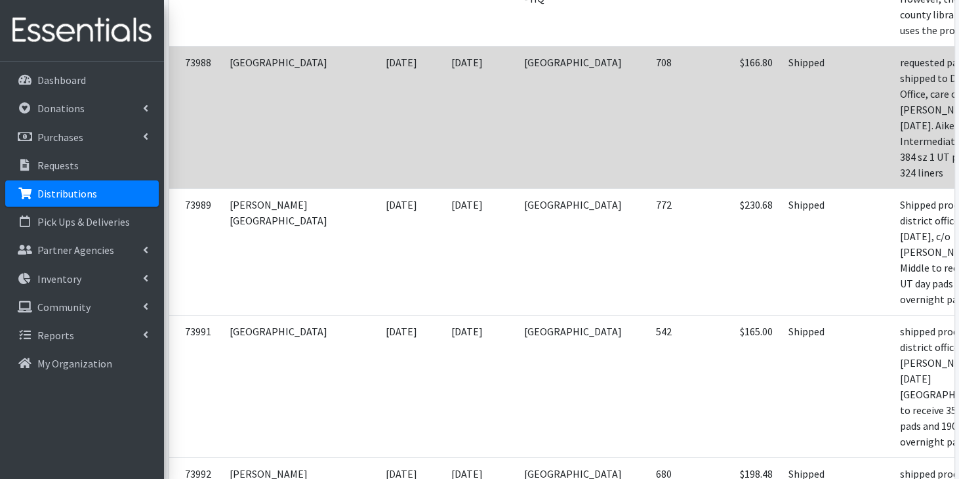
scroll to position [2312, 0]
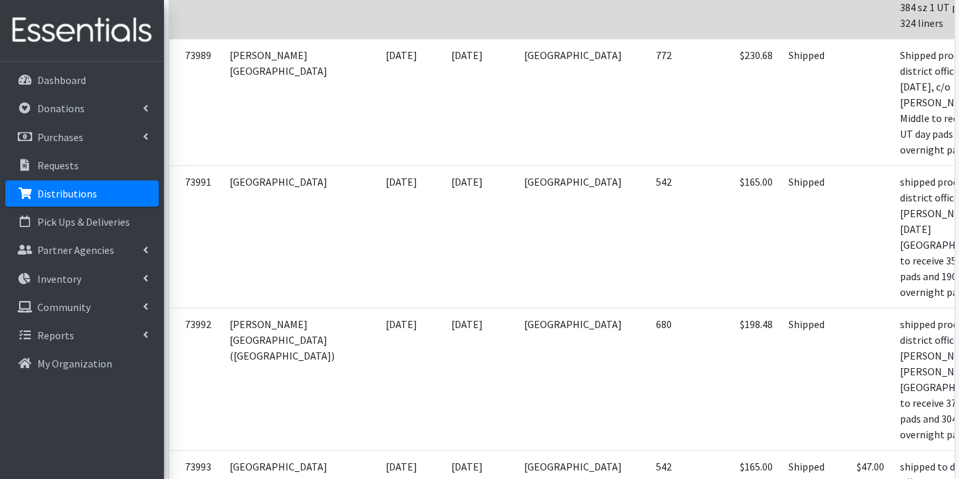
scroll to position [2457, 0]
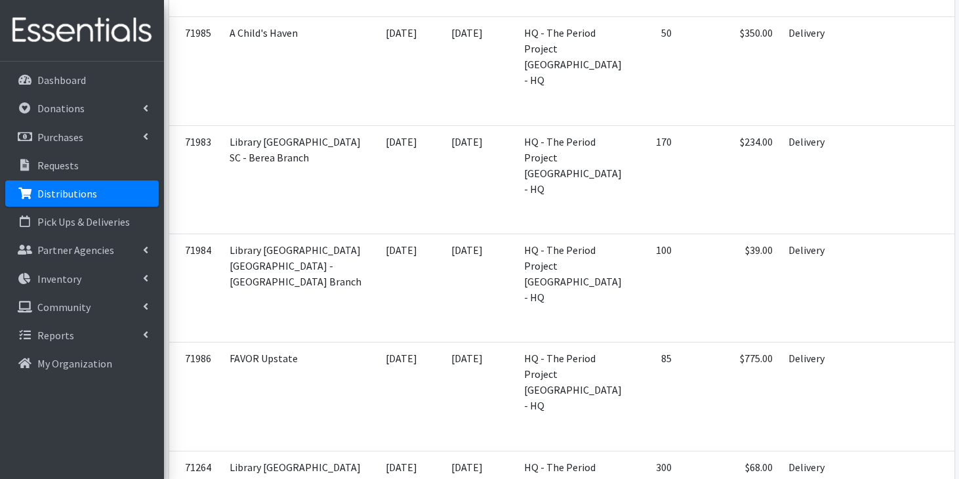
scroll to position [3882, 0]
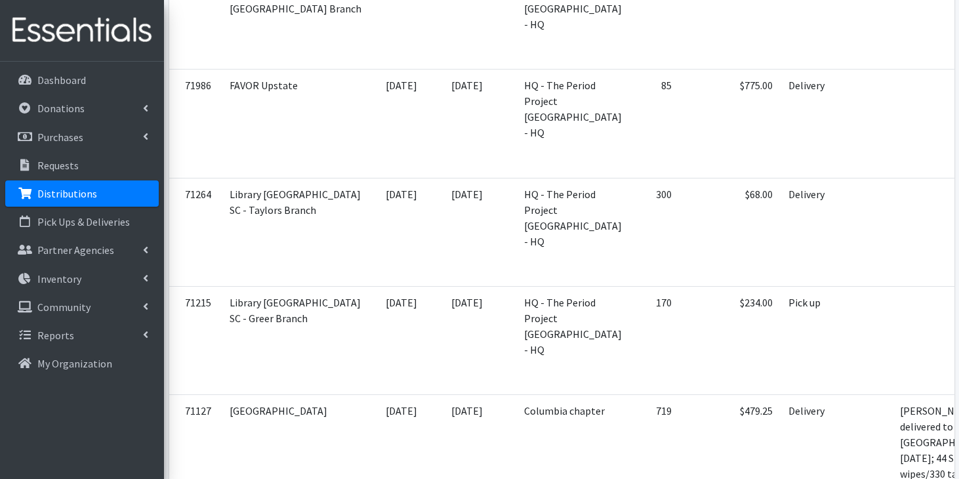
scroll to position [4157, 0]
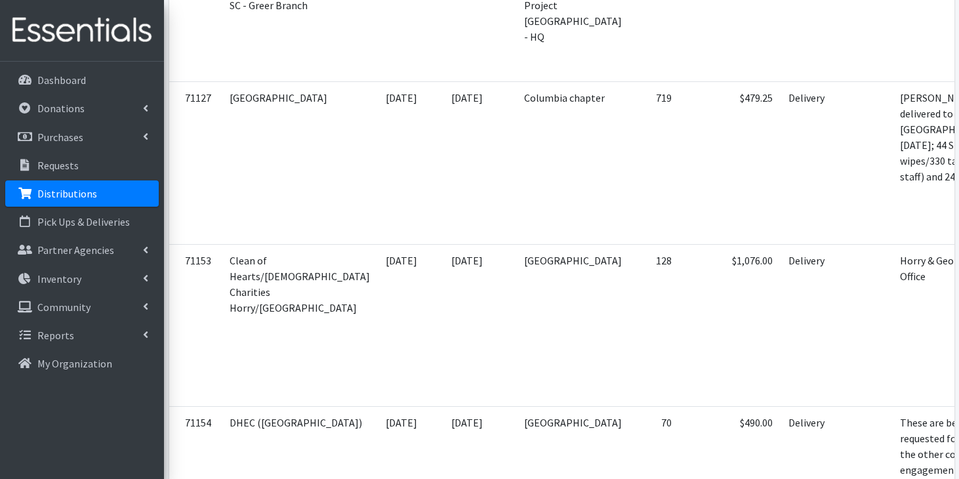
scroll to position [4468, 0]
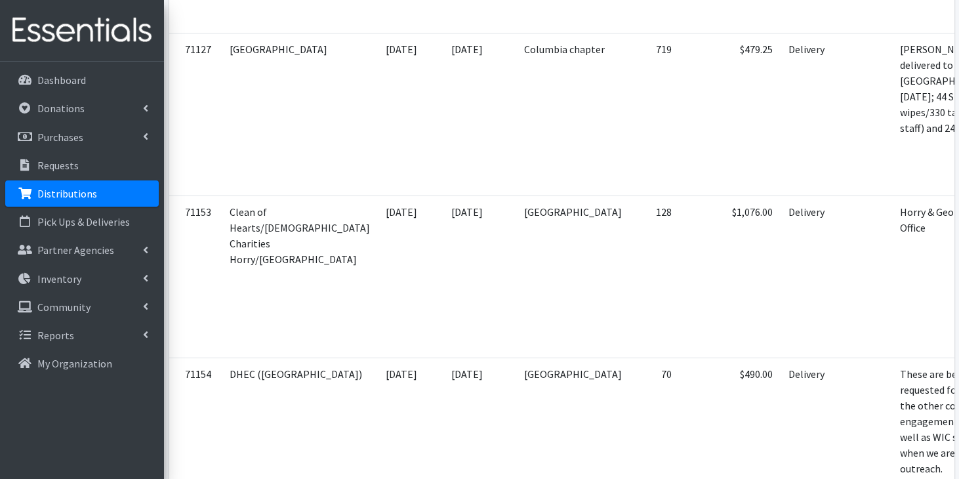
scroll to position [4517, 0]
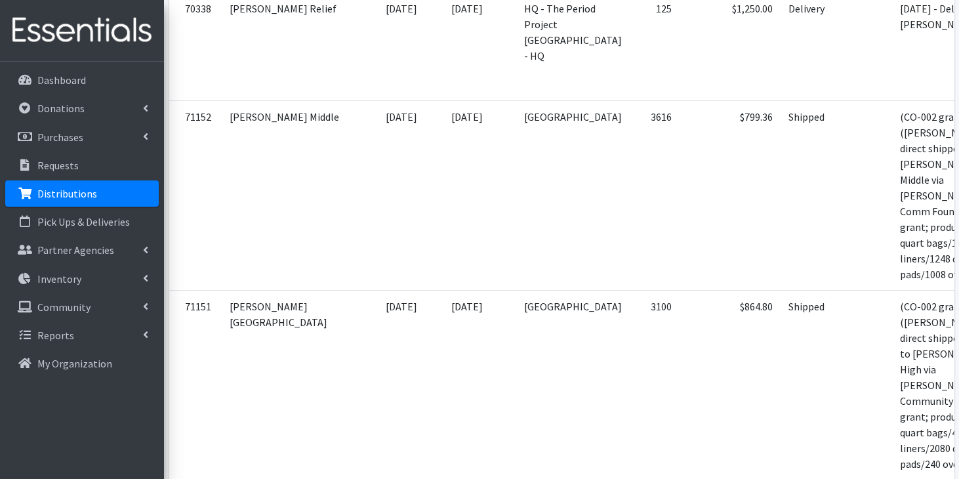
scroll to position [6429, 0]
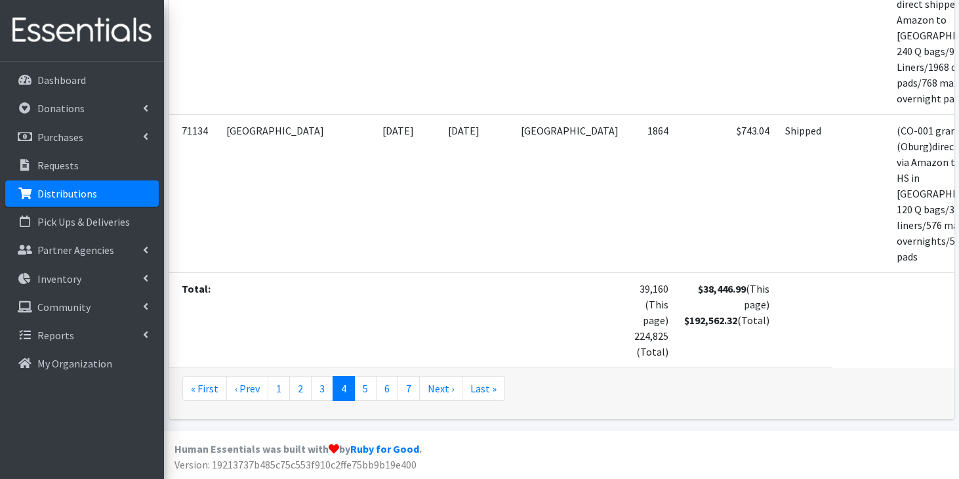
scroll to position [7843, 0]
click at [363, 390] on link "5" at bounding box center [365, 388] width 22 height 25
click at [363, 385] on link "5" at bounding box center [365, 388] width 22 height 25
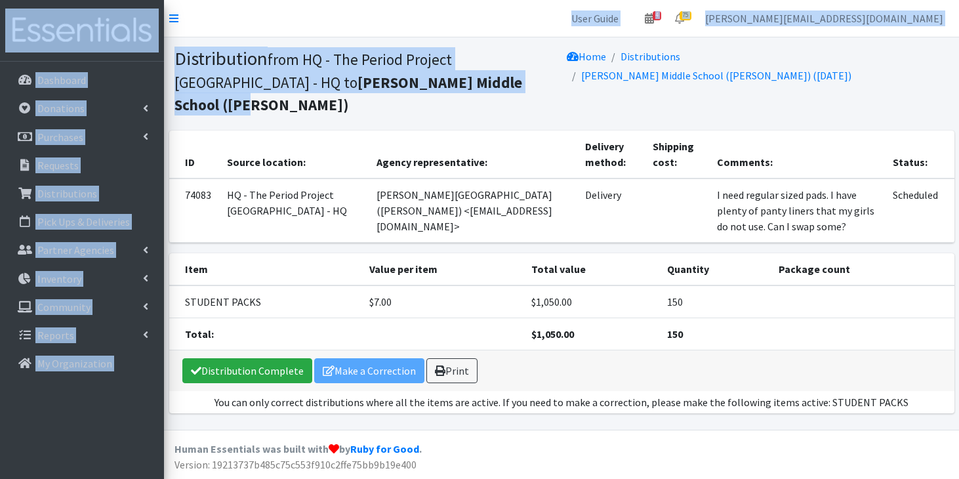
drag, startPoint x: 253, startPoint y: 104, endPoint x: 36, endPoint y: -10, distance: 244.5
click at [36, 0] on html "User Guide 4 4 Pick-ups remaining this week View Calendar 75 43 Requests 32 Par…" at bounding box center [479, 239] width 959 height 479
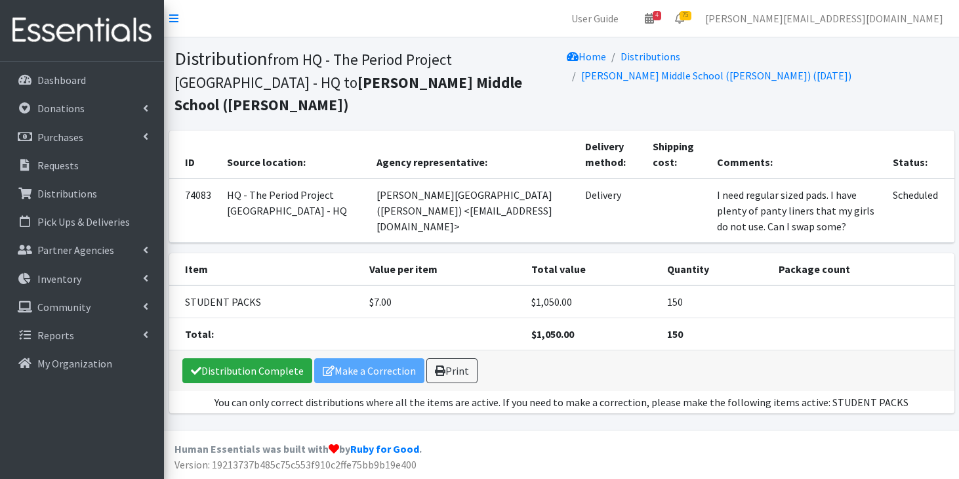
click at [272, 350] on div "Distribution Complete Make a Correction Print" at bounding box center [561, 370] width 785 height 41
click at [272, 358] on link "Distribution Complete" at bounding box center [247, 370] width 130 height 25
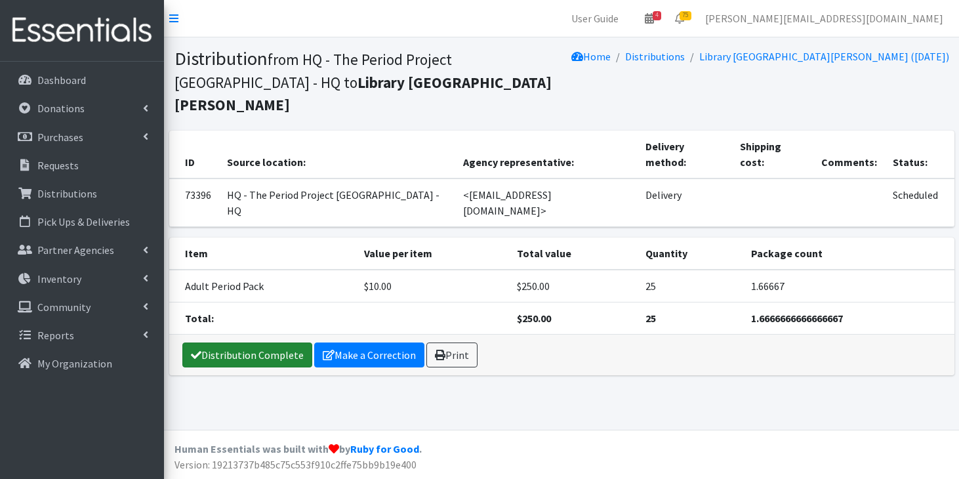
click at [198, 350] on icon at bounding box center [196, 355] width 10 height 10
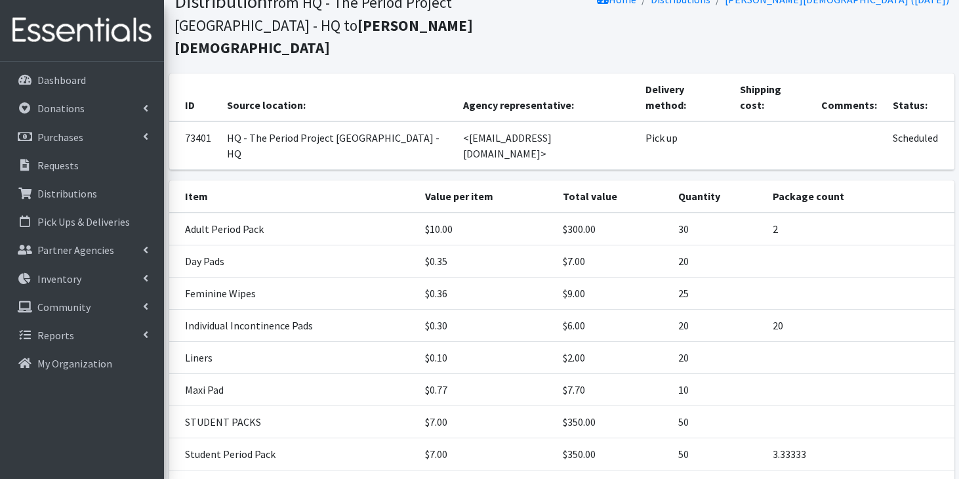
scroll to position [56, 0]
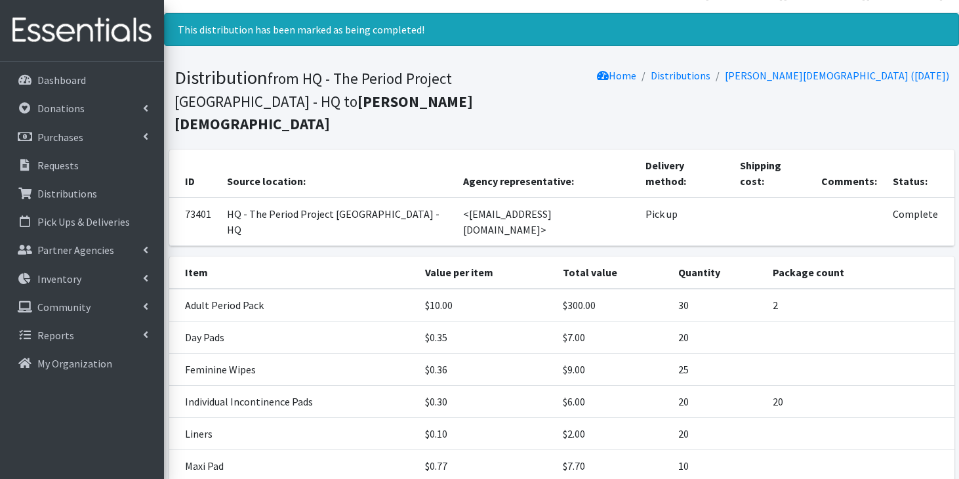
scroll to position [0, 0]
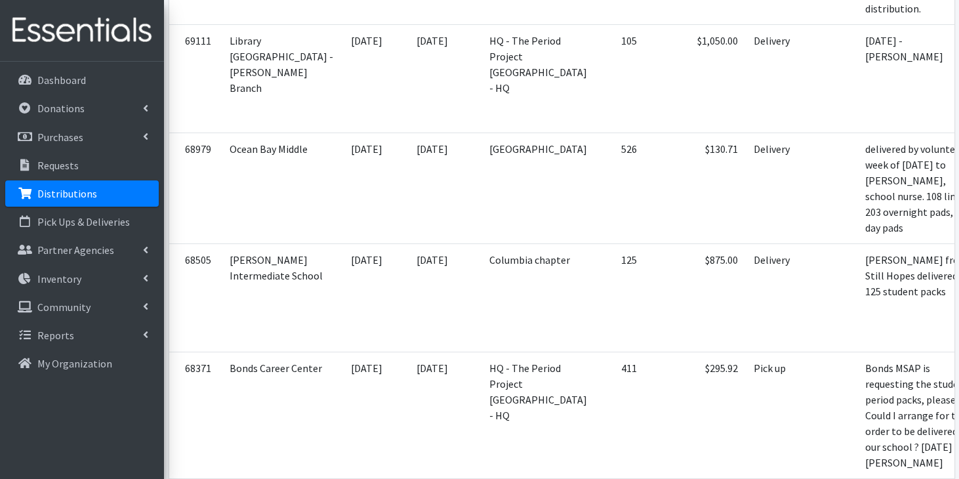
scroll to position [3208, 0]
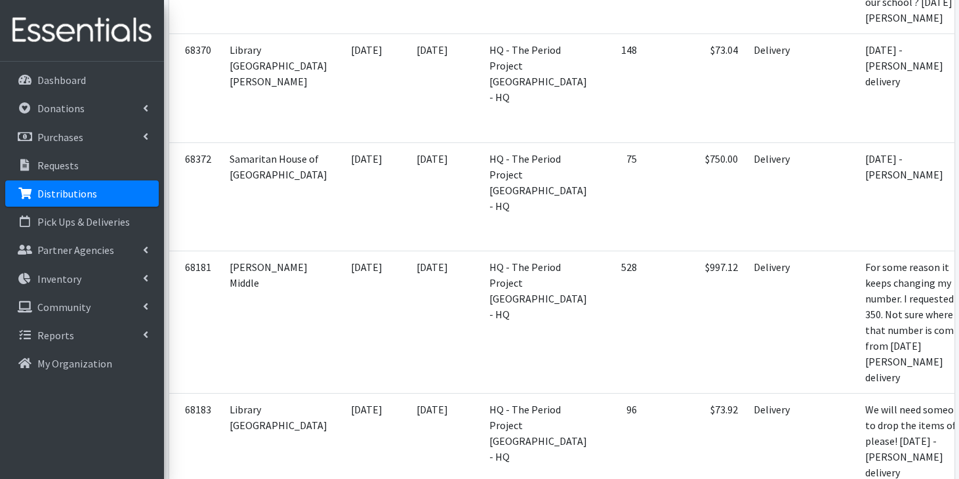
scroll to position [3695, 0]
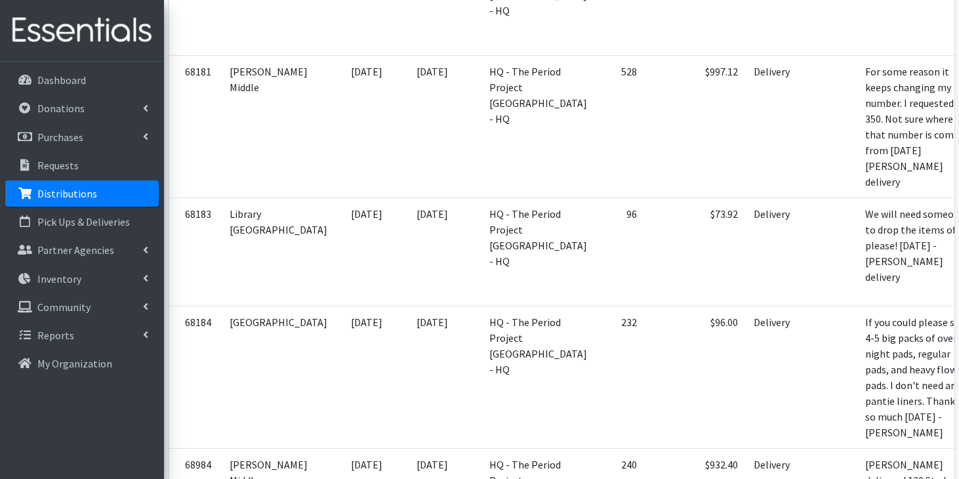
scroll to position [3847, 0]
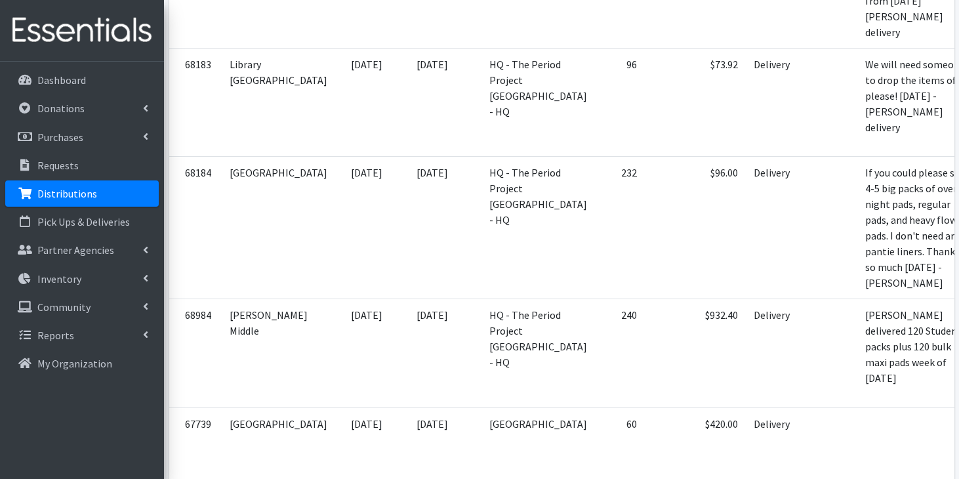
scroll to position [4000, 0]
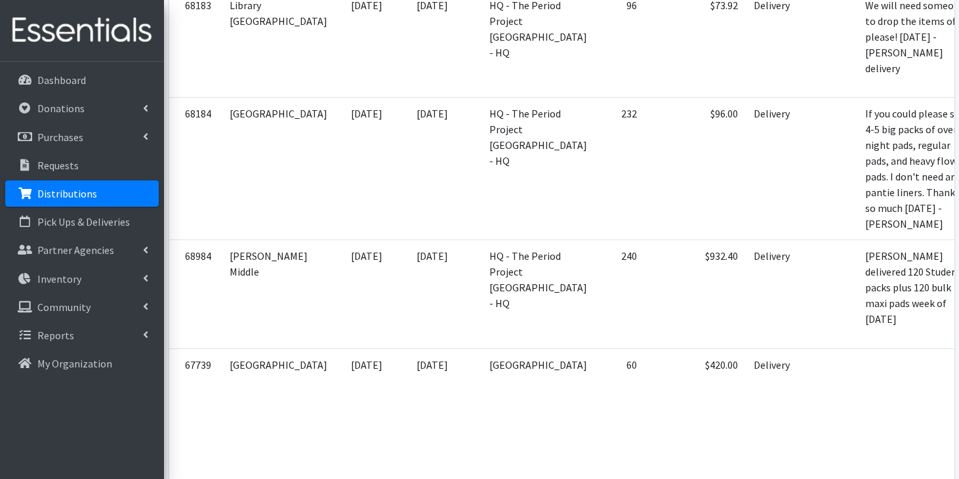
scroll to position [4068, 0]
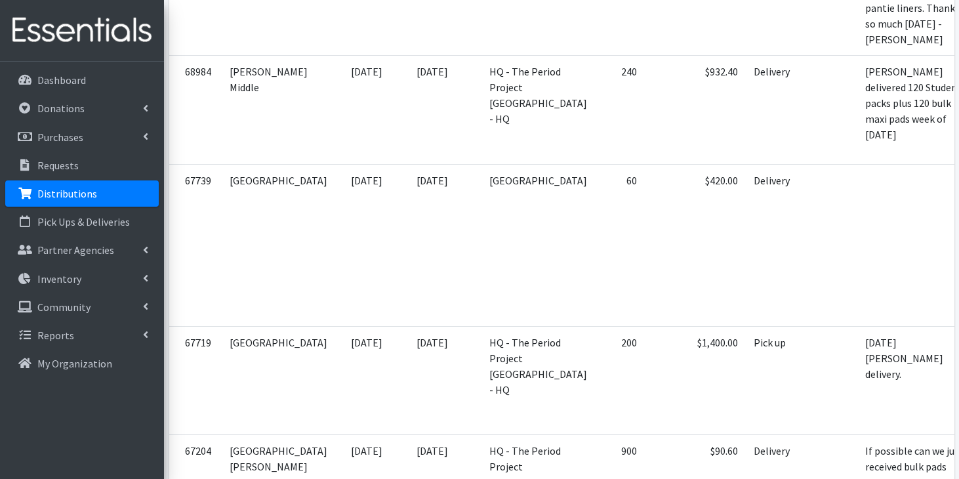
scroll to position [4245, 0]
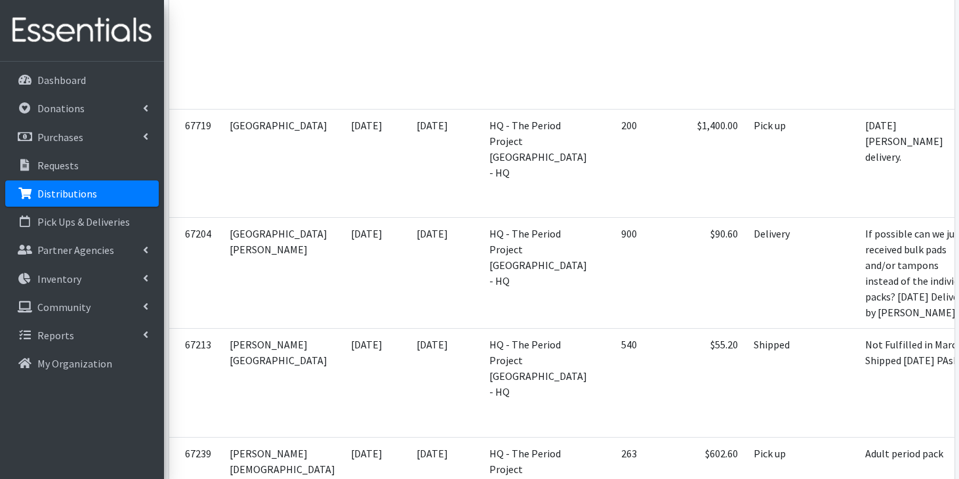
scroll to position [4471, 0]
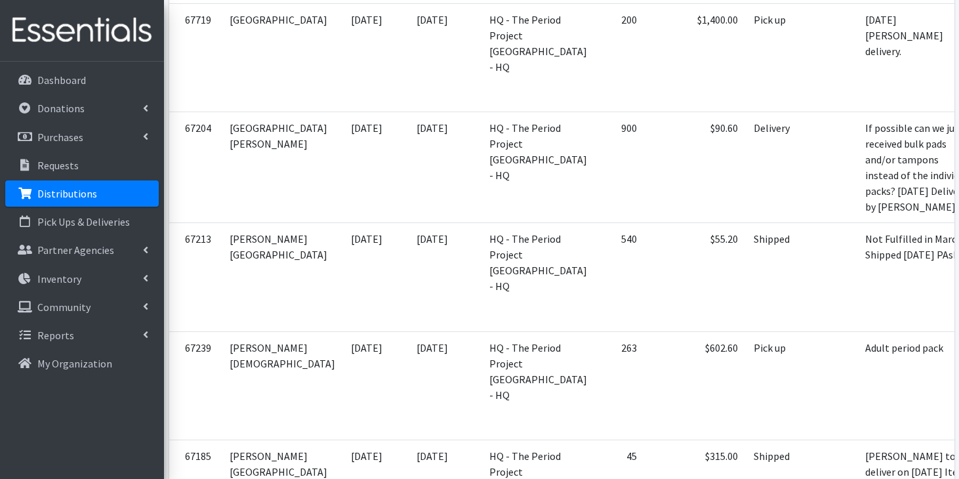
scroll to position [4565, 0]
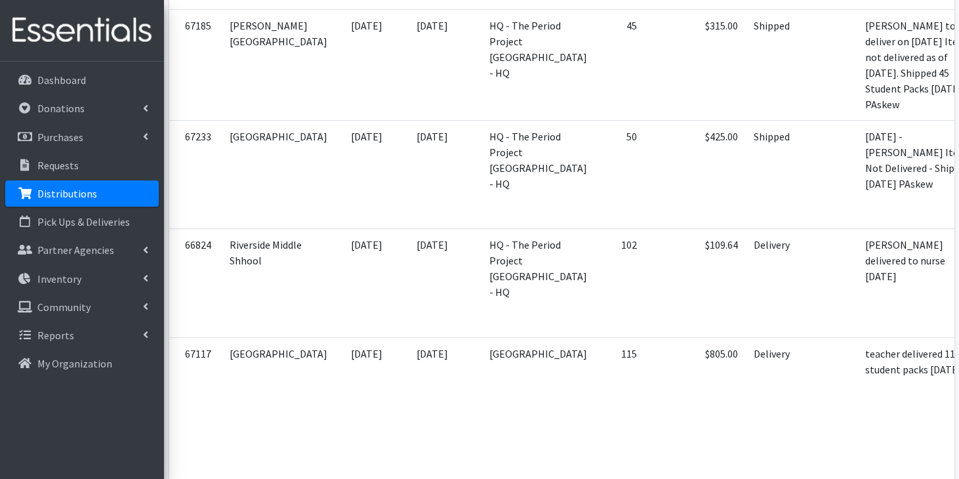
scroll to position [5025, 0]
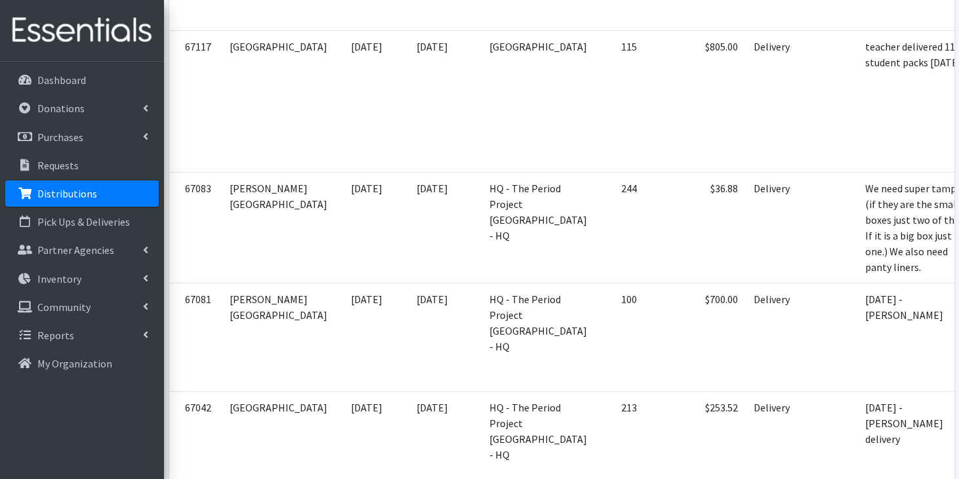
scroll to position [5318, 0]
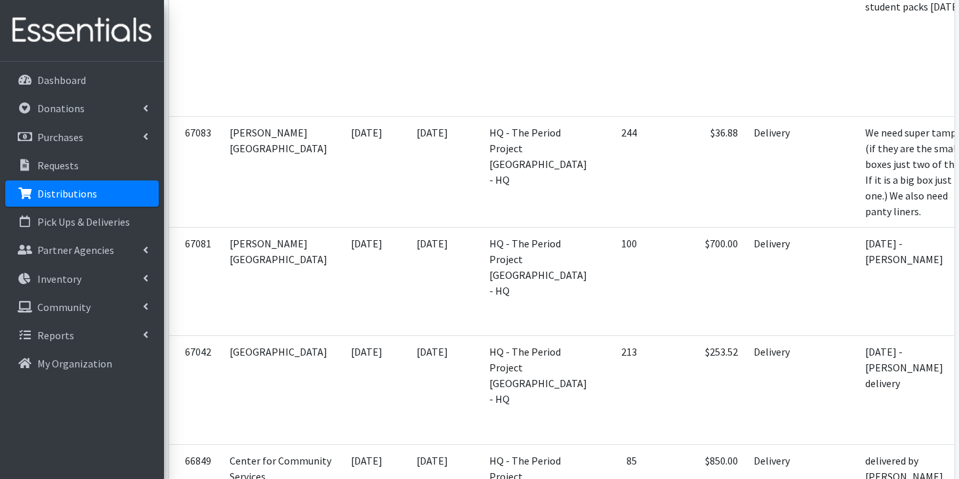
scroll to position [5368, 0]
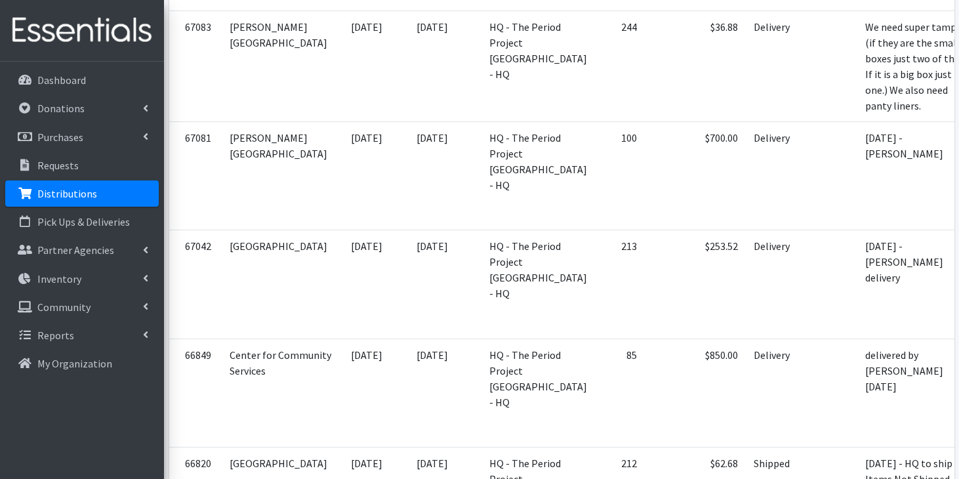
scroll to position [5465, 0]
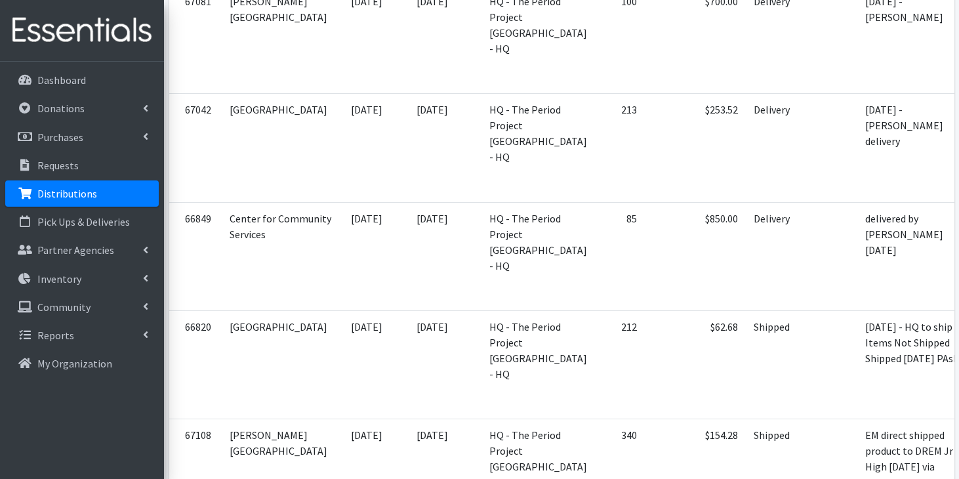
scroll to position [5702, 0]
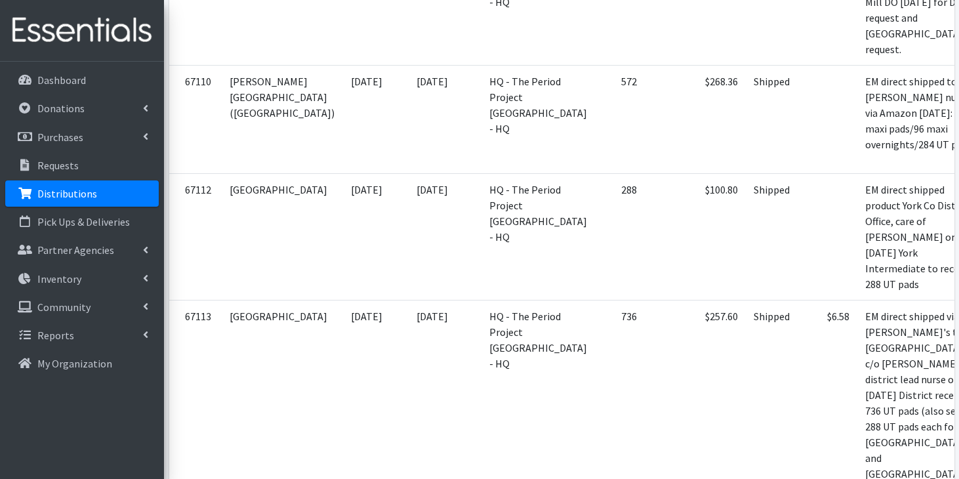
scroll to position [6206, 0]
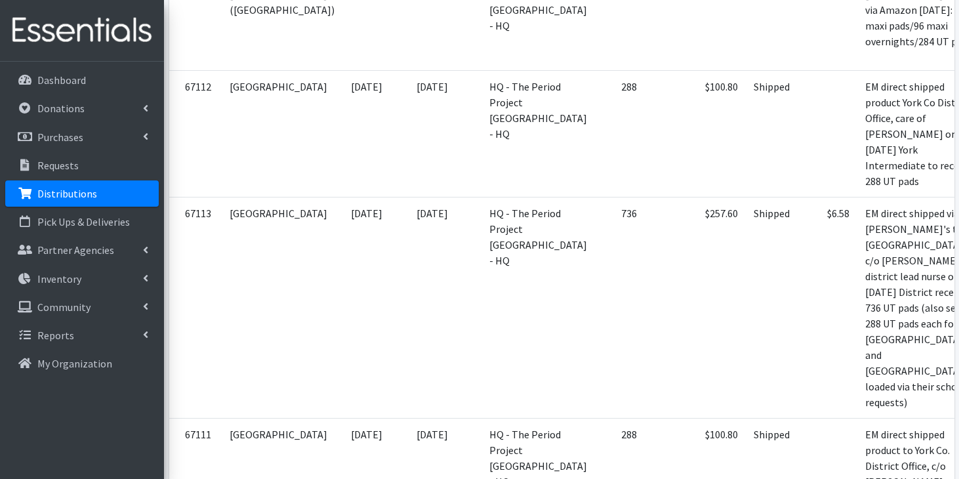
scroll to position [6292, 0]
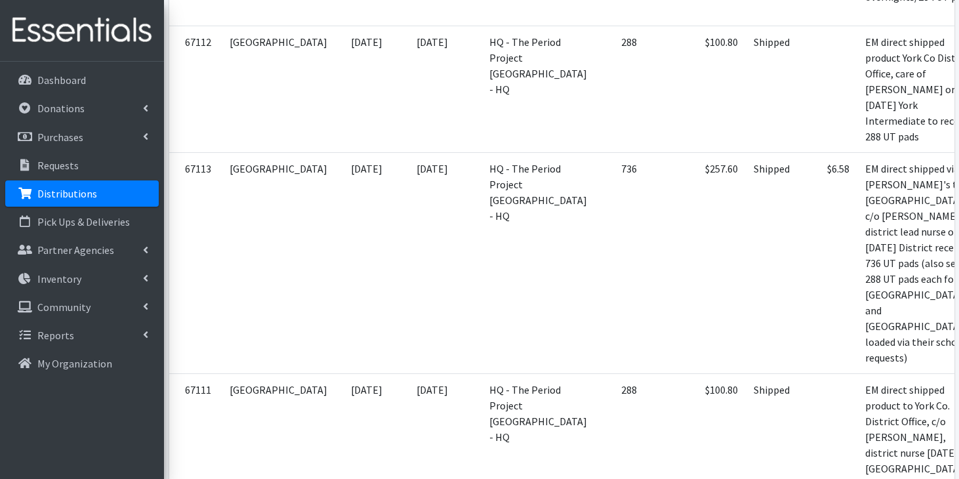
scroll to position [6350, 0]
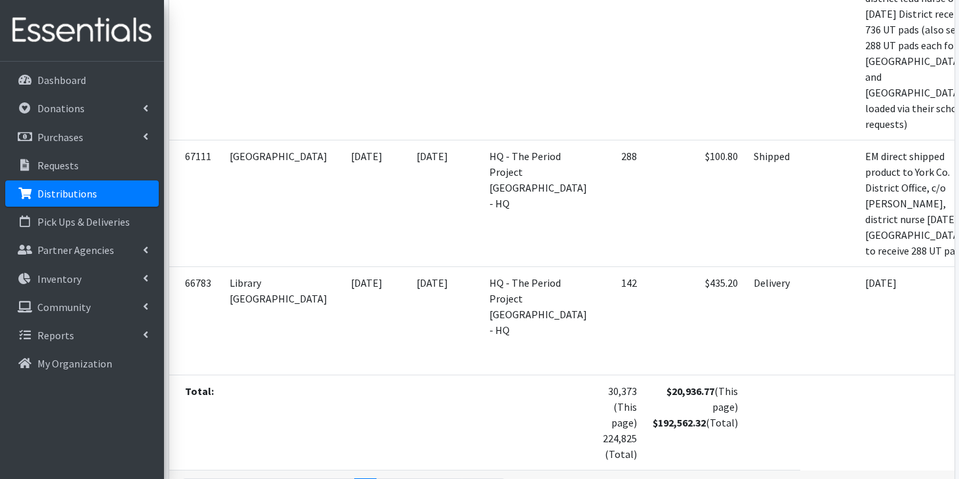
scroll to position [6582, 0]
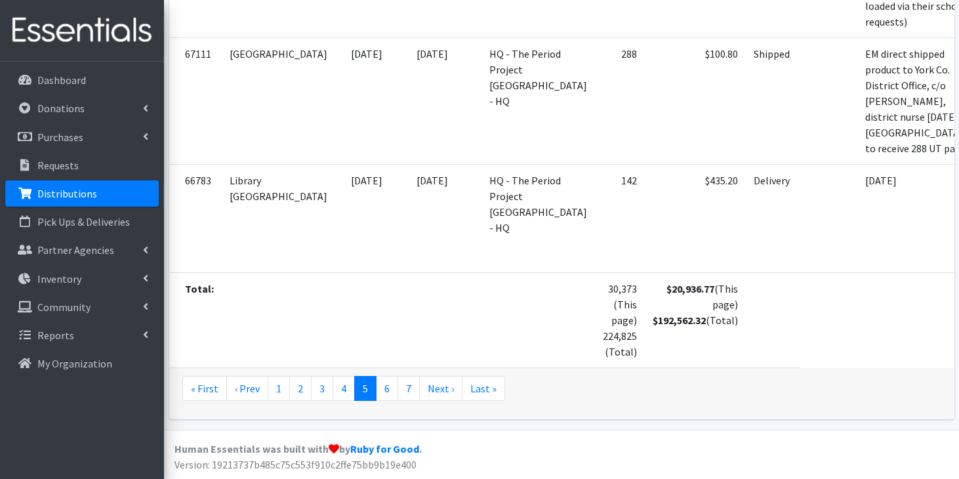
scroll to position [7799, 0]
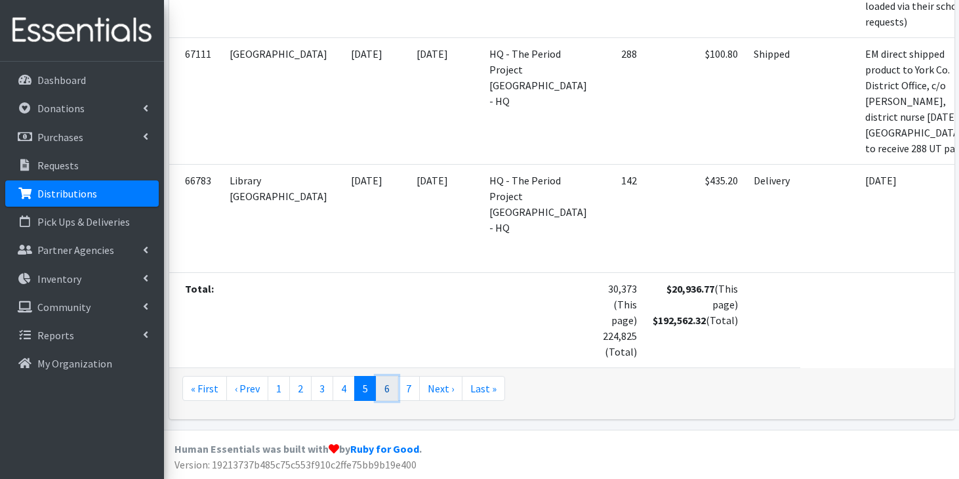
click at [384, 394] on link "6" at bounding box center [387, 388] width 22 height 25
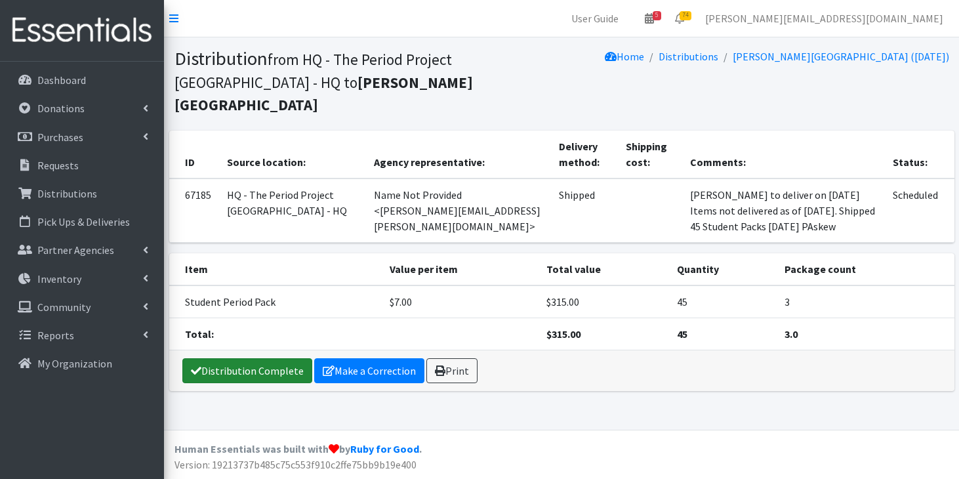
click at [235, 358] on link "Distribution Complete" at bounding box center [247, 370] width 130 height 25
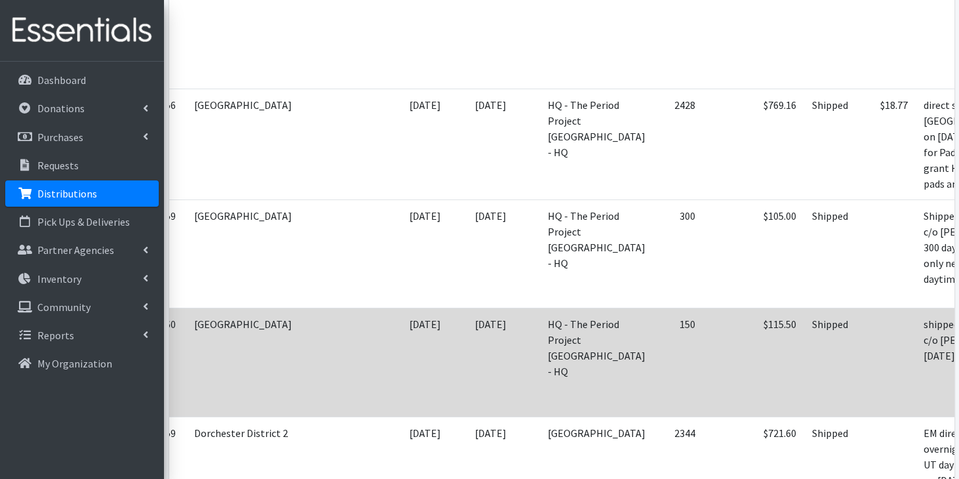
scroll to position [0, 41]
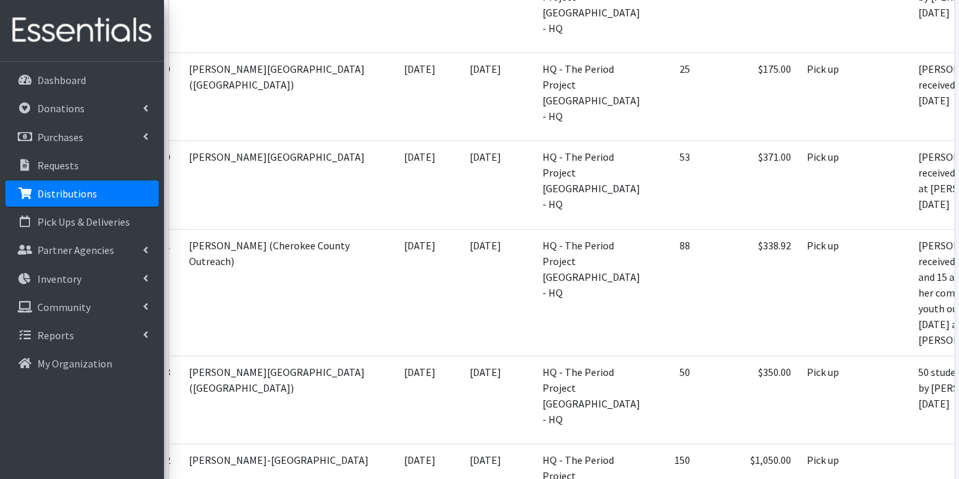
scroll to position [2460, 0]
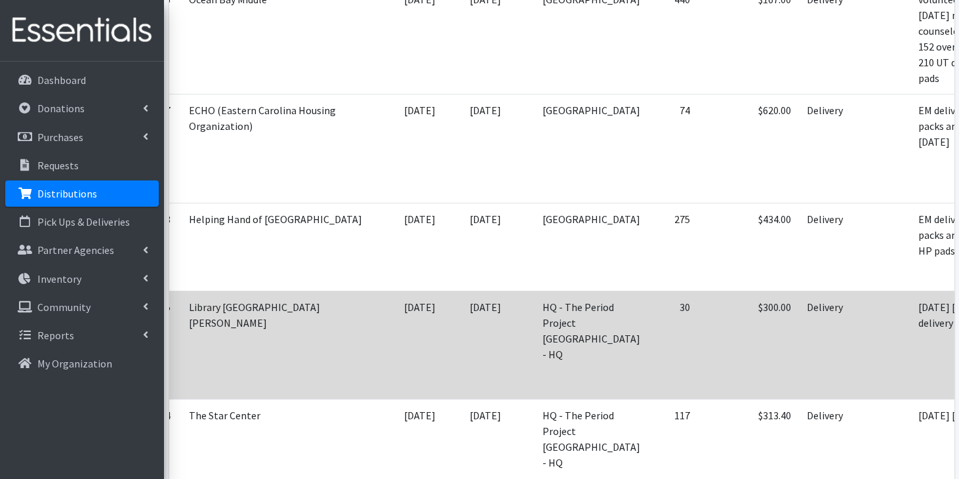
scroll to position [3471, 0]
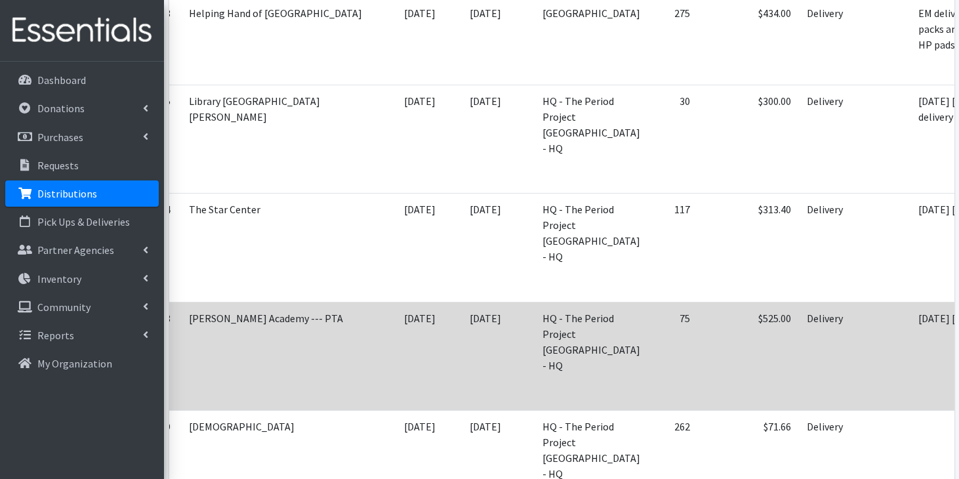
scroll to position [3672, 0]
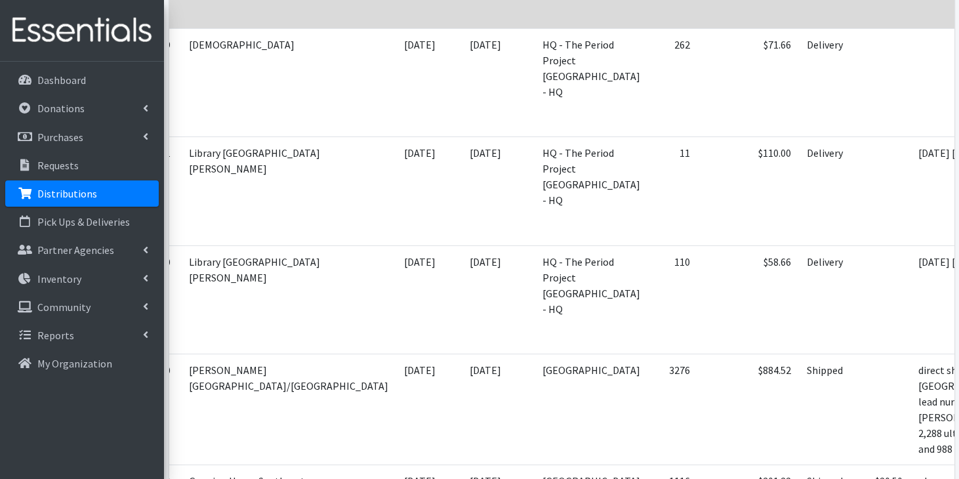
scroll to position [4072, 0]
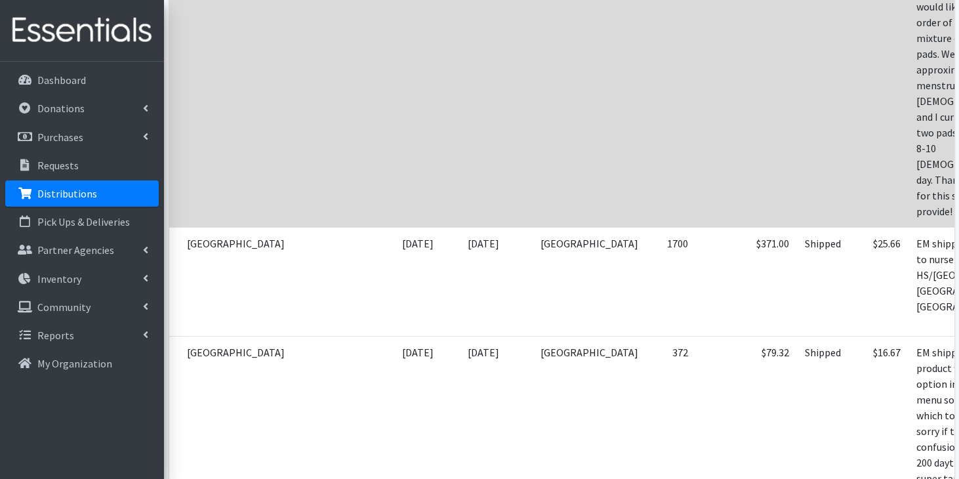
scroll to position [4875, 0]
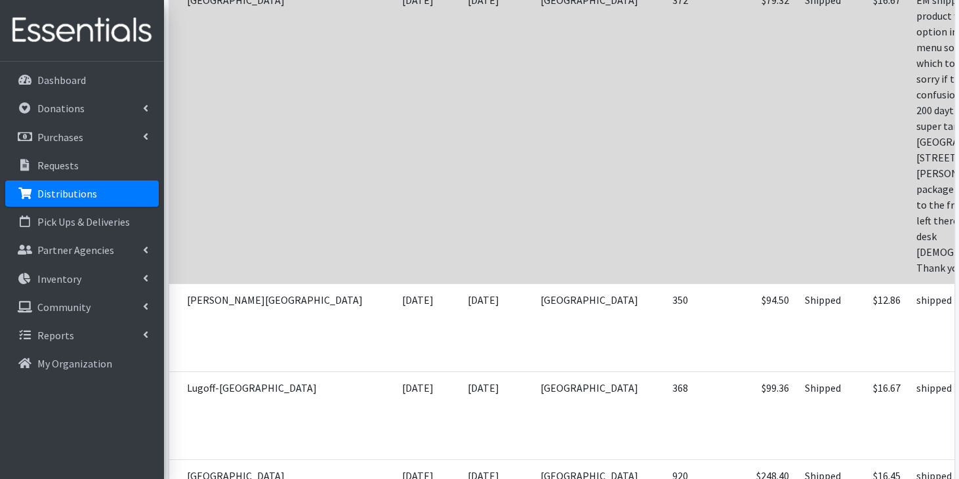
scroll to position [5229, 0]
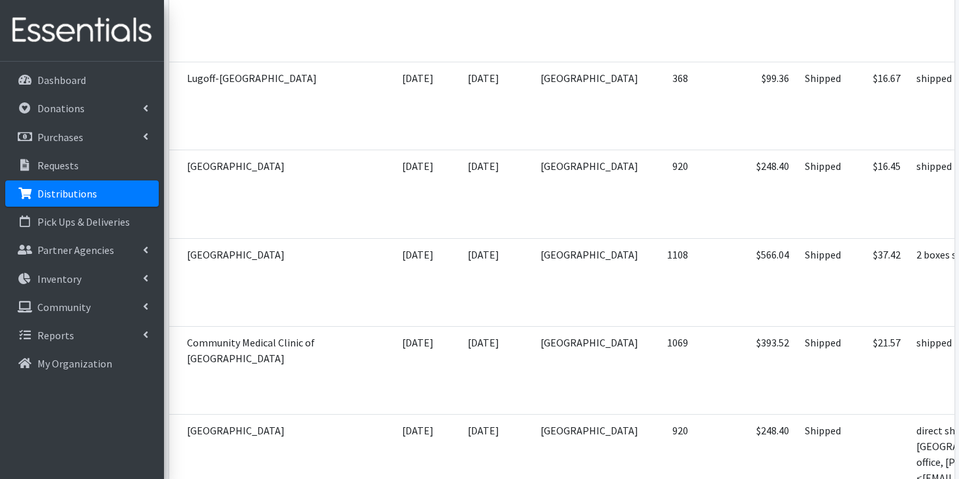
scroll to position [5523, 0]
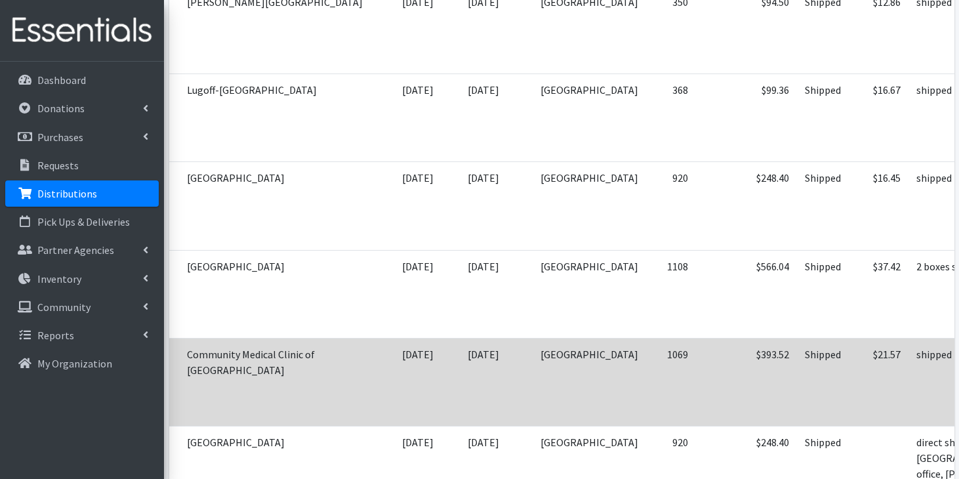
click at [646, 338] on td "1069" at bounding box center [671, 382] width 50 height 88
